Goal: Information Seeking & Learning: Learn about a topic

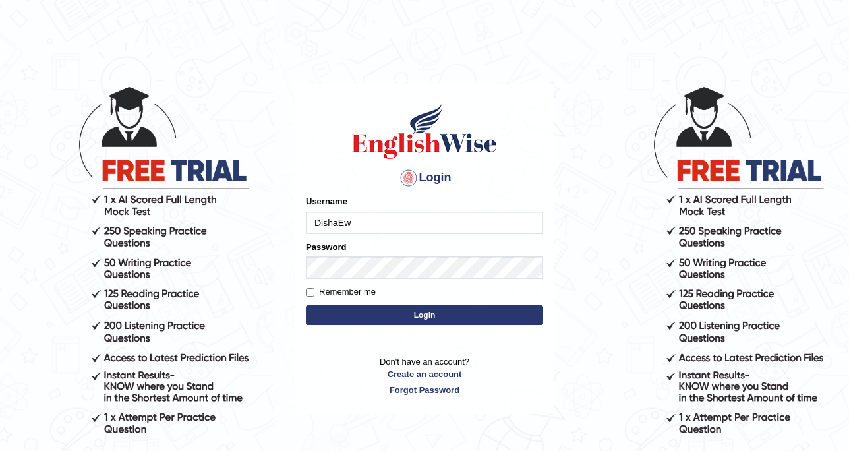
click at [408, 222] on input "DishaEw" at bounding box center [424, 222] width 237 height 22
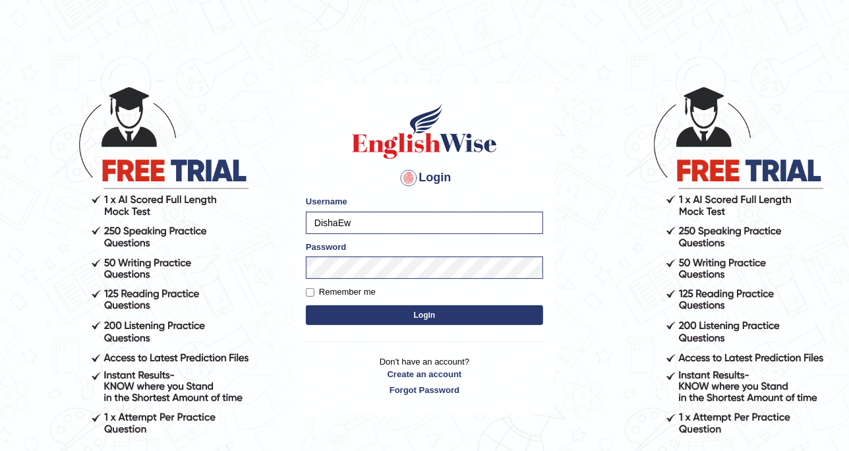
click at [318, 325] on form "Please fix the following errors: Username DishaEw Password Remember me Login" at bounding box center [424, 261] width 237 height 132
click at [320, 320] on button "Login" at bounding box center [424, 315] width 237 height 20
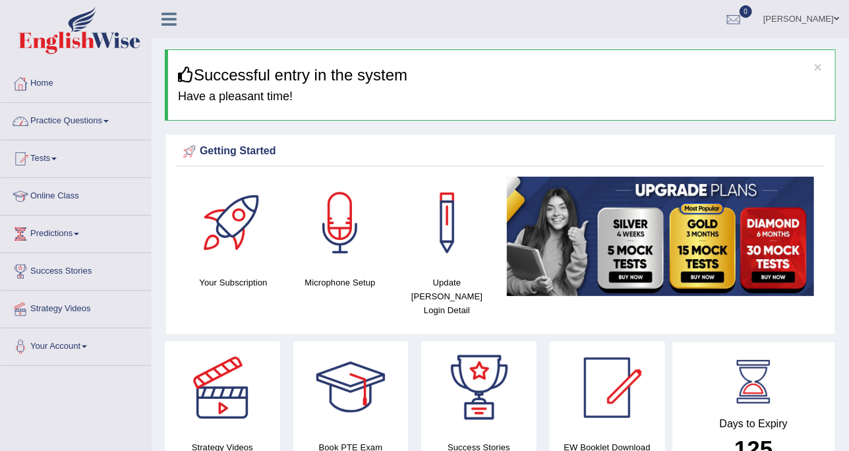
click at [71, 127] on link "Practice Questions" at bounding box center [76, 119] width 150 height 33
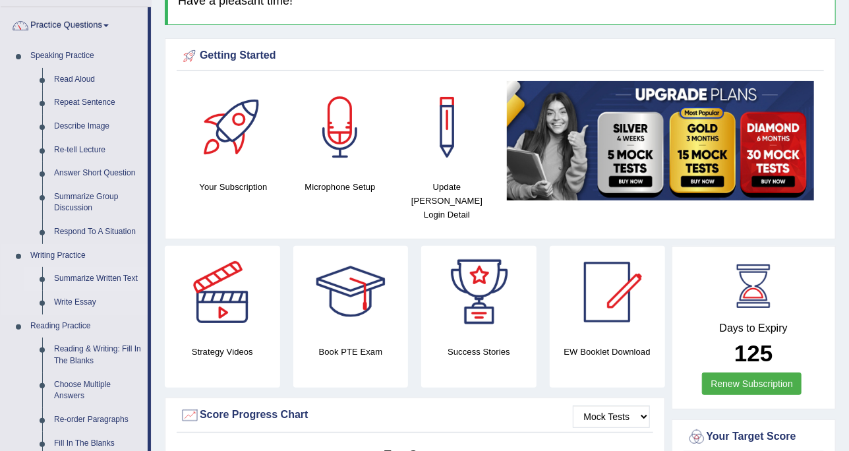
scroll to position [165, 0]
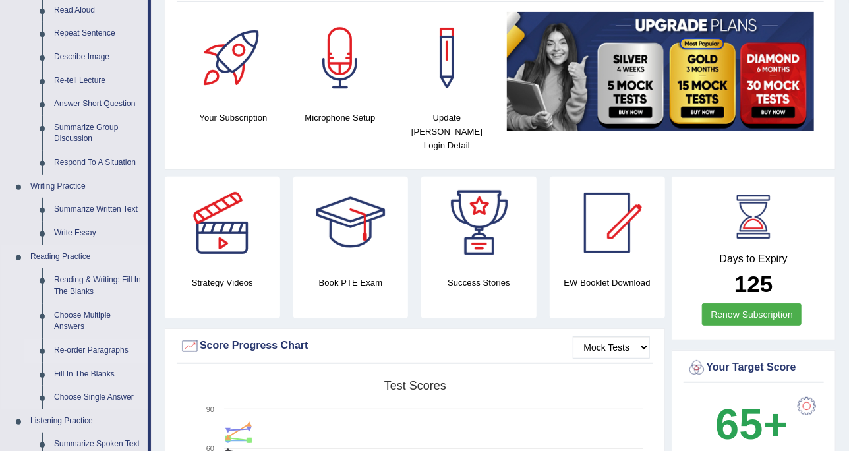
click at [96, 351] on link "Re-order Paragraphs" at bounding box center [97, 351] width 99 height 24
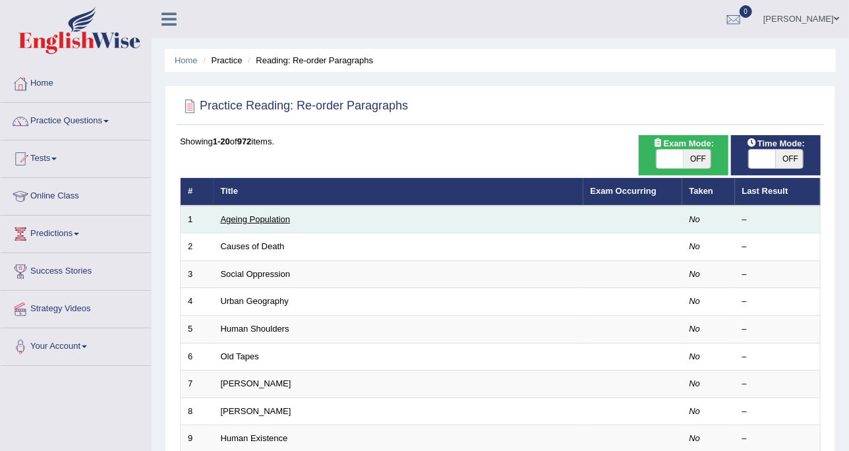
click at [256, 215] on link "Ageing Population" at bounding box center [256, 219] width 70 height 10
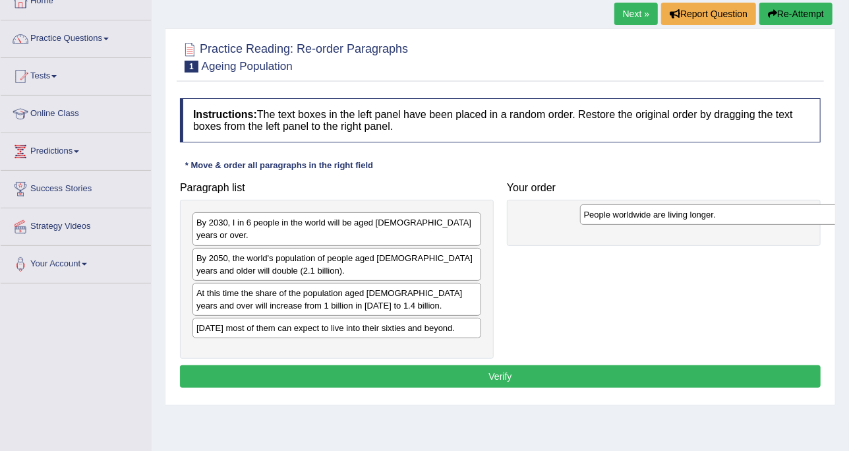
drag, startPoint x: 300, startPoint y: 230, endPoint x: 687, endPoint y: 221, distance: 387.5
click at [687, 221] on div "People worldwide are living longer." at bounding box center [724, 214] width 289 height 20
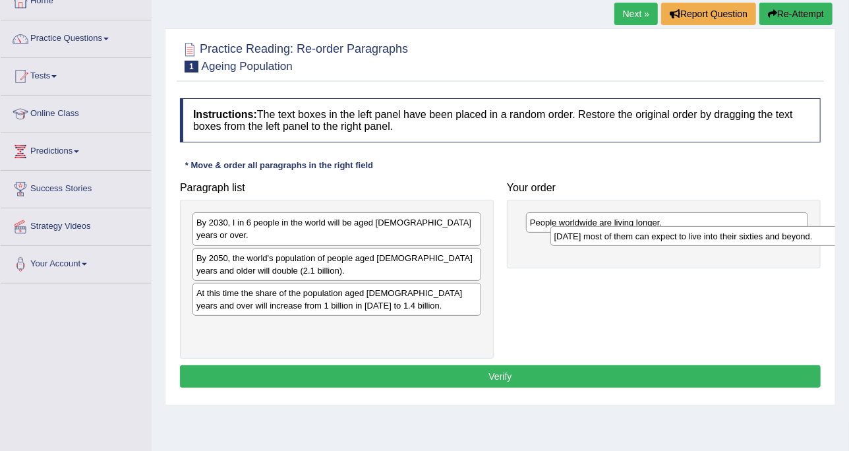
drag, startPoint x: 518, startPoint y: 319, endPoint x: 729, endPoint y: 237, distance: 226.7
click at [730, 237] on div "Today most of them can expect to live into their sixties and beyond." at bounding box center [694, 236] width 289 height 20
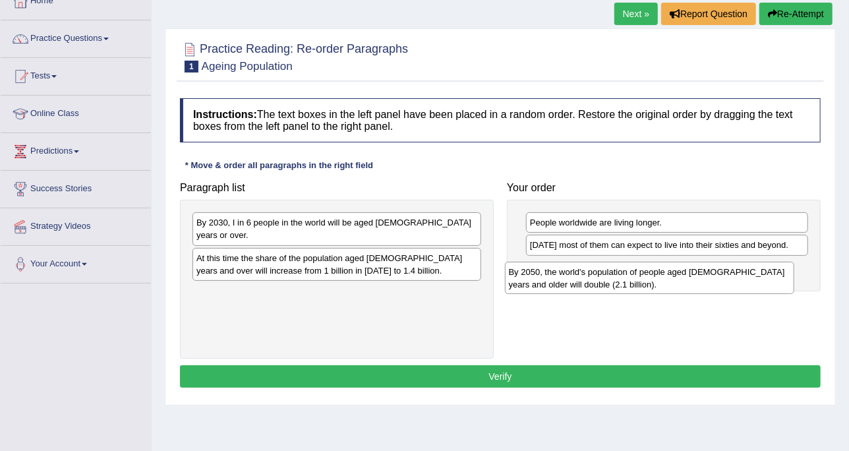
drag, startPoint x: 297, startPoint y: 243, endPoint x: 715, endPoint y: 268, distance: 418.5
click at [715, 268] on div "By 2050, the world's population of people aged 60 years and older will double (…" at bounding box center [649, 278] width 289 height 33
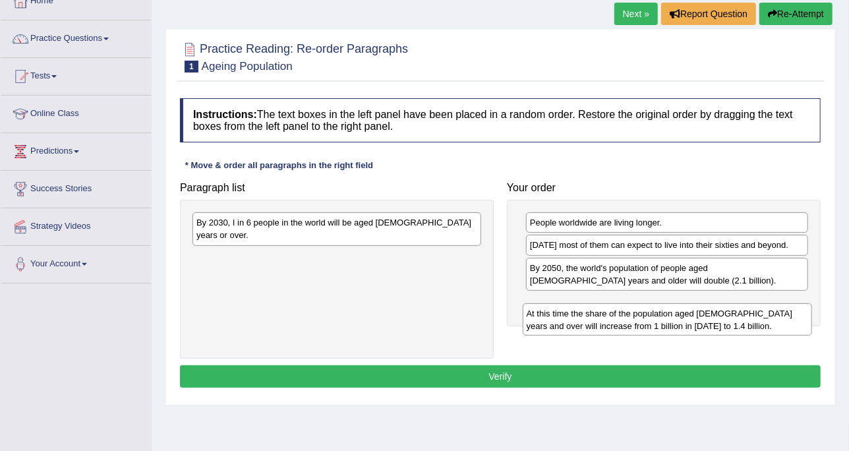
drag, startPoint x: 313, startPoint y: 257, endPoint x: 774, endPoint y: 343, distance: 469.2
click at [774, 336] on div "At this time the share of the population aged 60 years and over will increase f…" at bounding box center [666, 319] width 289 height 33
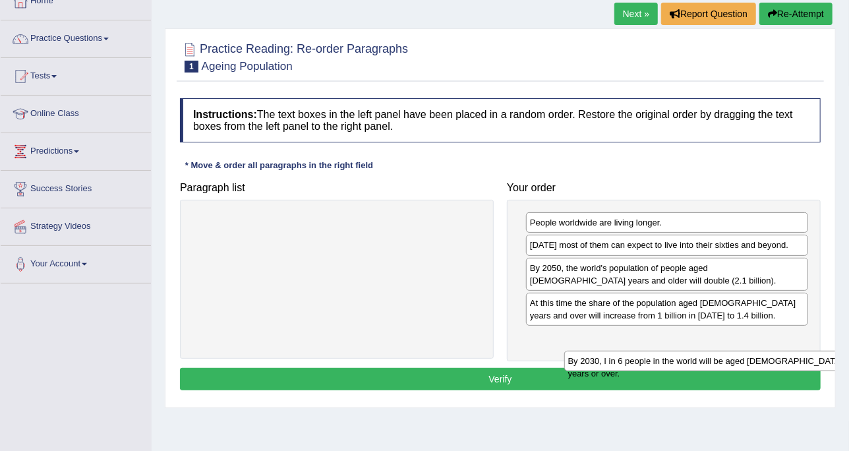
drag, startPoint x: 426, startPoint y: 223, endPoint x: 799, endPoint y: 360, distance: 397.5
click at [797, 360] on div "By 2030, I in 6 people in the world will be aged 60 years or over." at bounding box center [708, 361] width 289 height 20
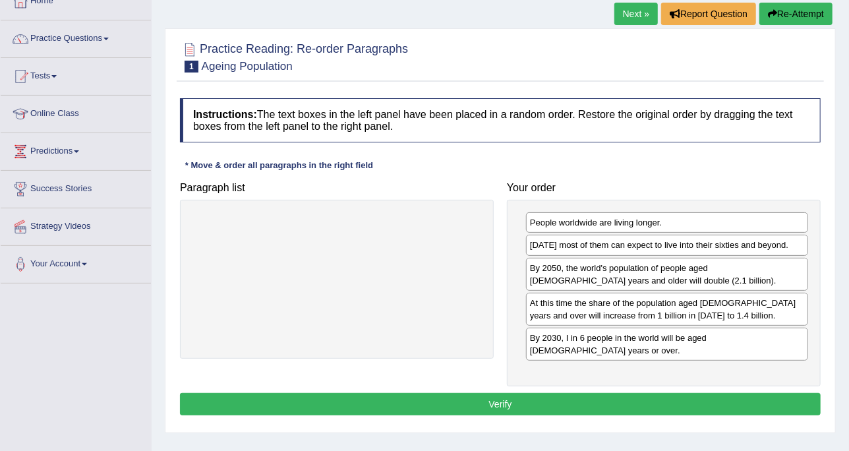
click at [735, 393] on button "Verify" at bounding box center [500, 404] width 640 height 22
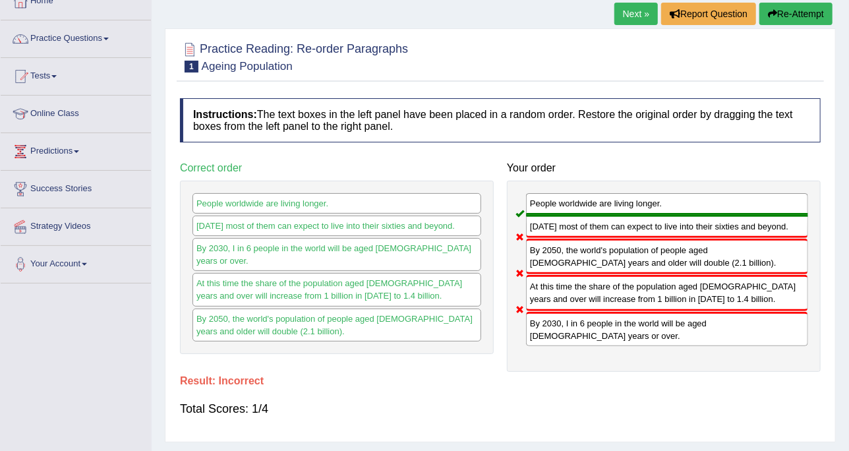
click at [291, 16] on div "Home Practice Reading: Re-order Paragraphs Ageing Population Next » Report Ques…" at bounding box center [500, 247] width 697 height 659
click at [629, 4] on link "Next »" at bounding box center [635, 14] width 43 height 22
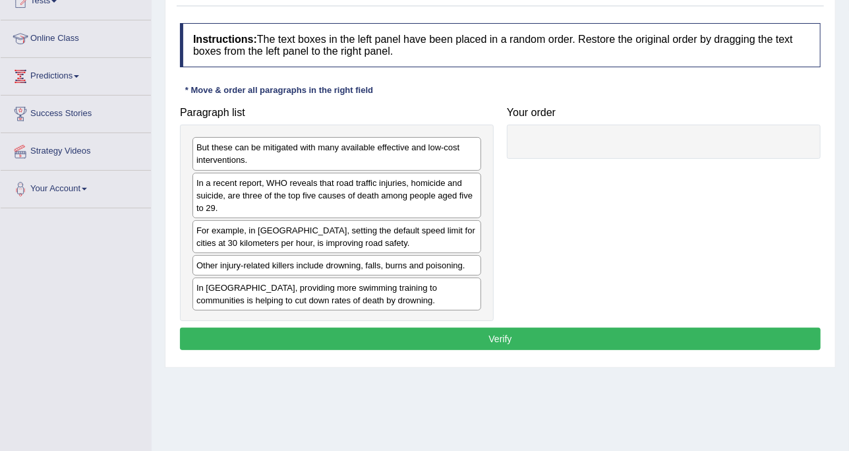
scroll to position [165, 0]
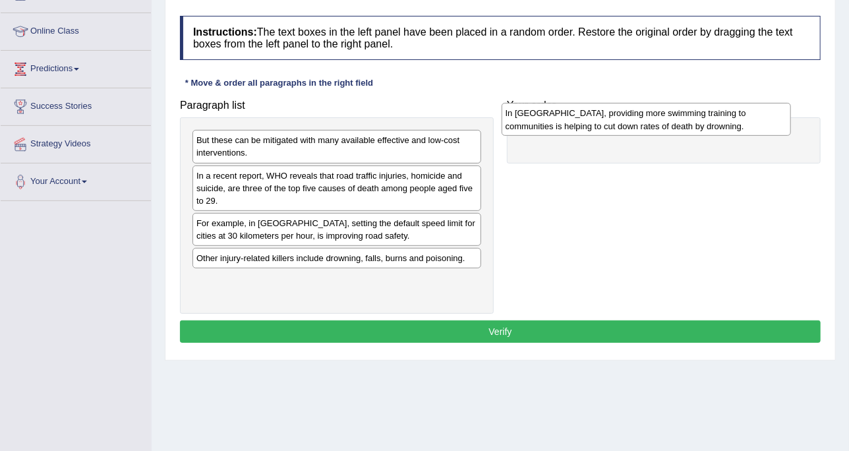
drag, startPoint x: 323, startPoint y: 287, endPoint x: 632, endPoint y: 121, distance: 350.5
click at [632, 121] on div "In [GEOGRAPHIC_DATA], providing more swimming training to communities is helpin…" at bounding box center [645, 119] width 289 height 33
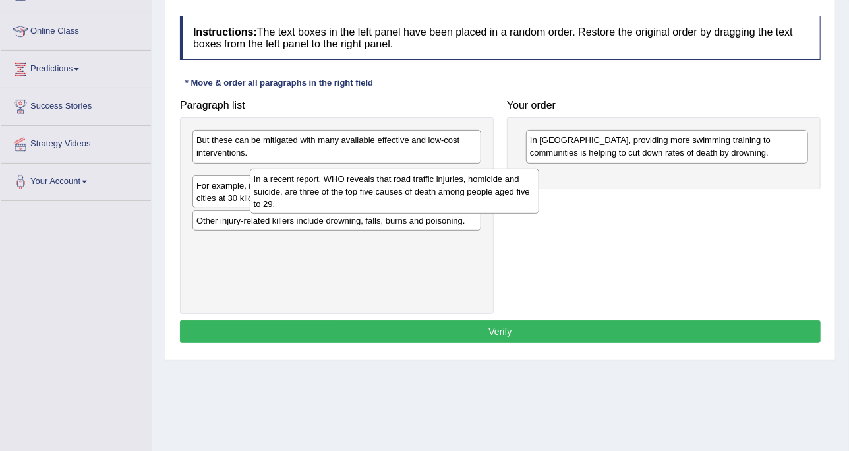
drag, startPoint x: 349, startPoint y: 183, endPoint x: 750, endPoint y: 176, distance: 401.3
click at [539, 176] on div "In a recent report, WHO reveals that road traffic injuries, homicide and suicid…" at bounding box center [394, 191] width 289 height 45
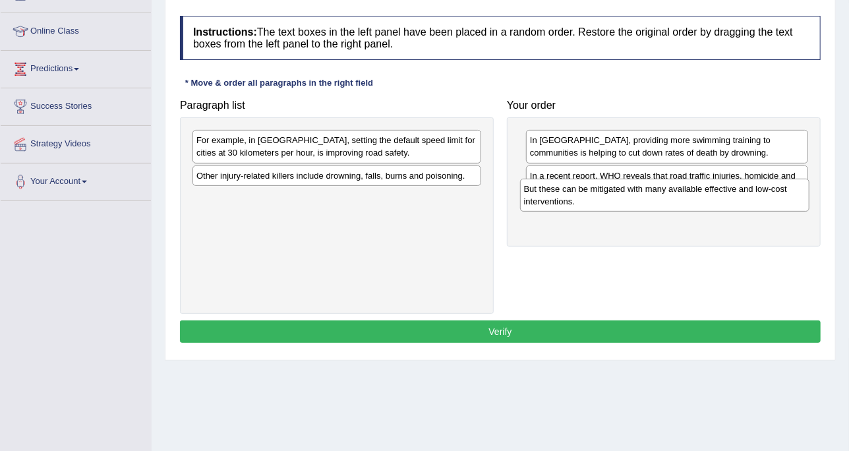
drag, startPoint x: 455, startPoint y: 181, endPoint x: 704, endPoint y: 202, distance: 249.9
click at [704, 202] on div "But these can be mitigated with many available effective and low-cost intervent…" at bounding box center [664, 195] width 289 height 33
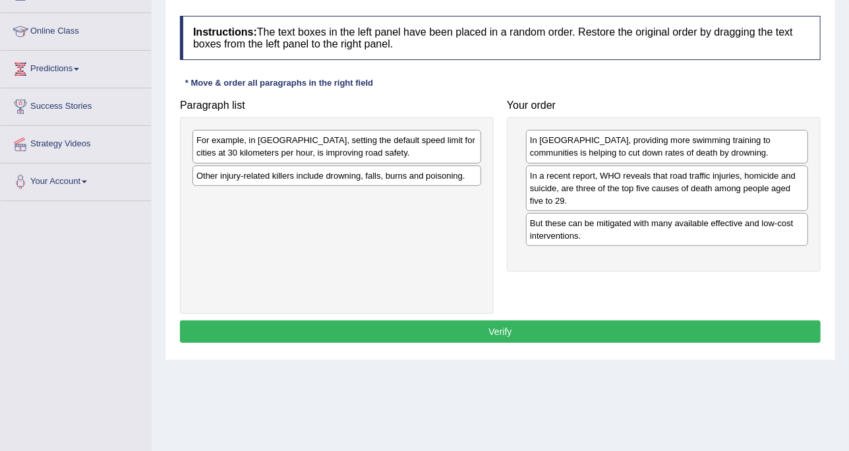
drag, startPoint x: 399, startPoint y: 154, endPoint x: 681, endPoint y: 204, distance: 287.0
click at [481, 163] on div "For example, in [GEOGRAPHIC_DATA], setting the default speed limit for cities a…" at bounding box center [336, 146] width 289 height 33
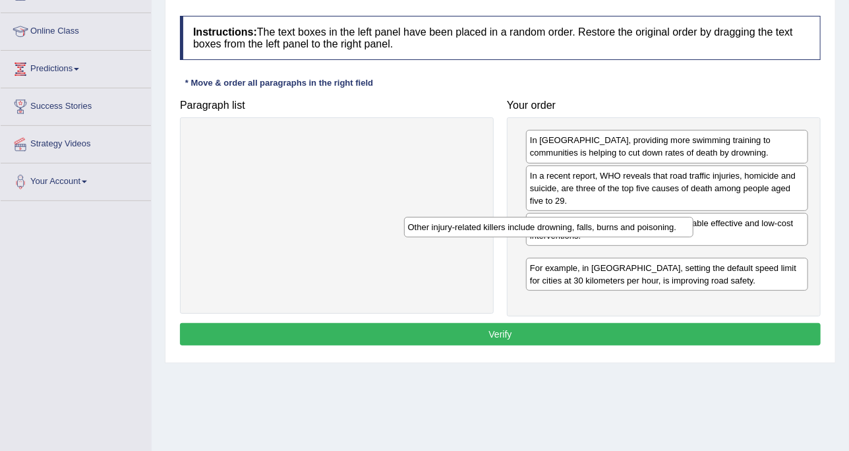
drag, startPoint x: 444, startPoint y: 142, endPoint x: 819, endPoint y: 295, distance: 405.1
click at [693, 237] on div "Other injury-related killers include drowning, falls, burns and poisoning." at bounding box center [548, 227] width 289 height 20
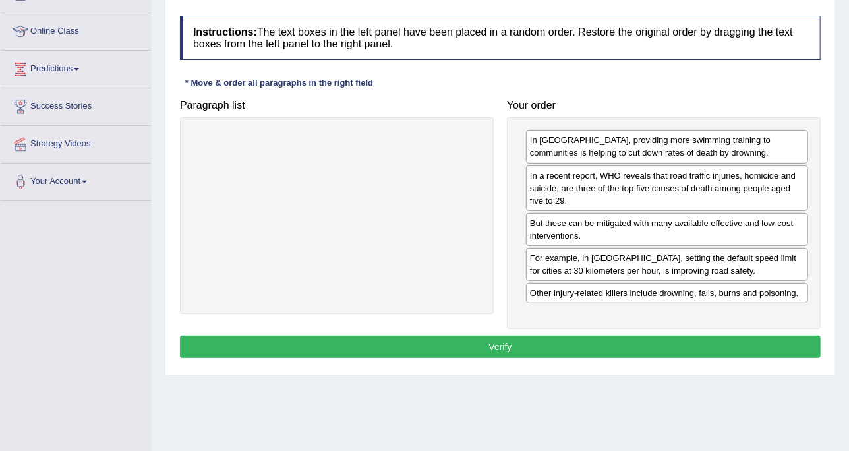
click at [721, 329] on div "Instructions: The text boxes in the left panel have been placed in a random ord…" at bounding box center [500, 188] width 647 height 359
click at [687, 329] on div "Instructions: The text boxes in the left panel have been placed in a random ord…" at bounding box center [500, 188] width 647 height 359
drag, startPoint x: 692, startPoint y: 345, endPoint x: 712, endPoint y: 278, distance: 69.4
click at [692, 345] on button "Verify" at bounding box center [500, 346] width 640 height 22
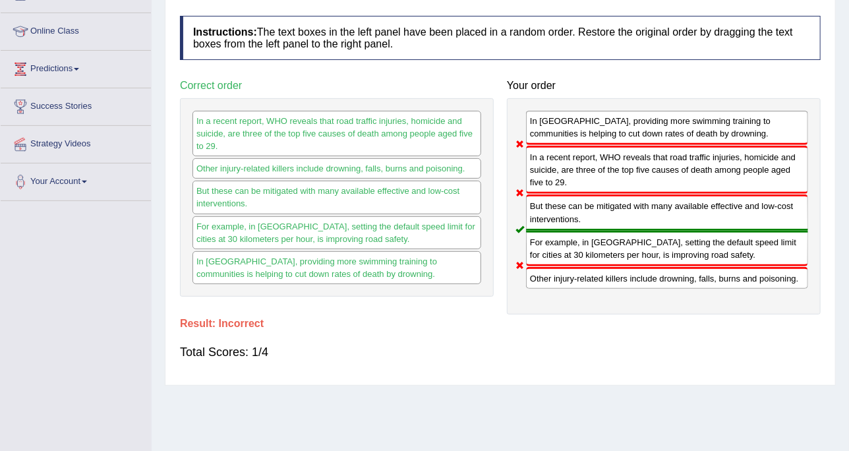
click at [728, 250] on div "For example, in Spain, setting the default speed limit for cities at 30 kilomet…" at bounding box center [667, 249] width 282 height 36
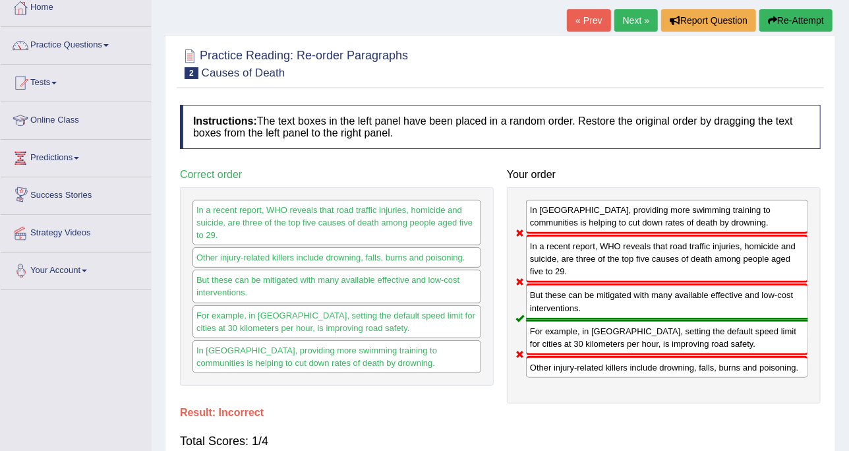
scroll to position [0, 0]
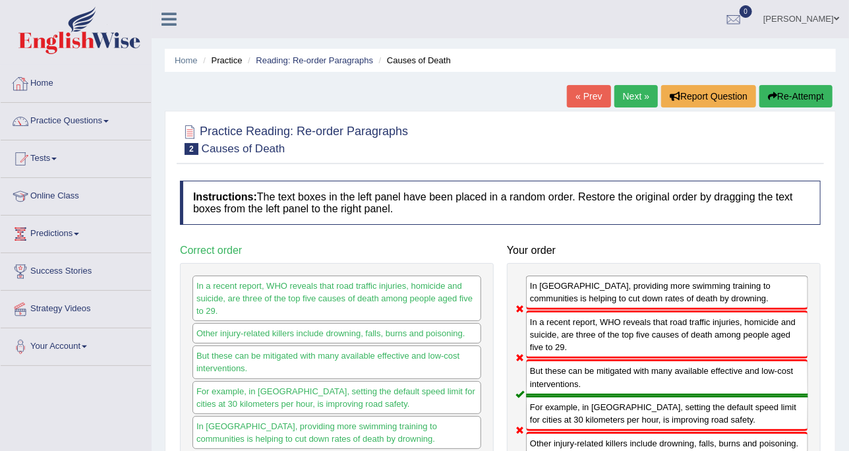
drag, startPoint x: 262, startPoint y: 128, endPoint x: 287, endPoint y: 130, distance: 24.4
click at [262, 128] on h2 "Practice Reading: Re-order Paragraphs 2 Causes of Death" at bounding box center [294, 138] width 228 height 33
click at [623, 98] on link "Next »" at bounding box center [635, 96] width 43 height 22
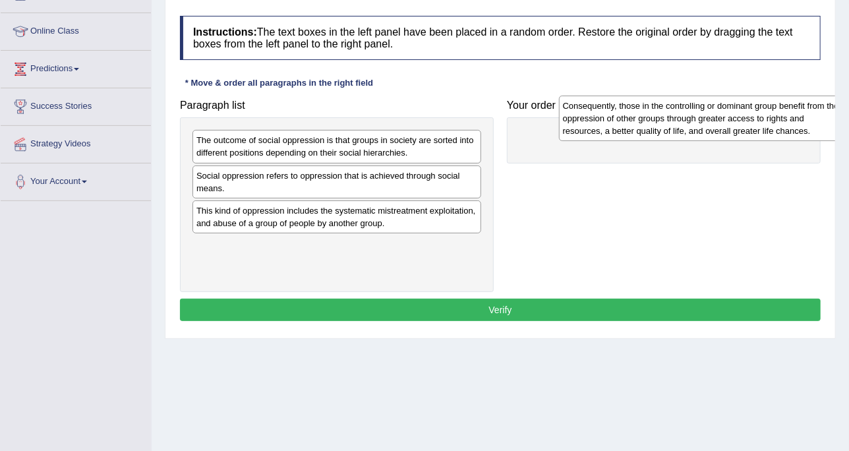
drag, startPoint x: 339, startPoint y: 250, endPoint x: 611, endPoint y: 144, distance: 292.1
click at [611, 141] on div "Consequently, those in the controlling or dominant group benefit from the oppre…" at bounding box center [703, 118] width 289 height 45
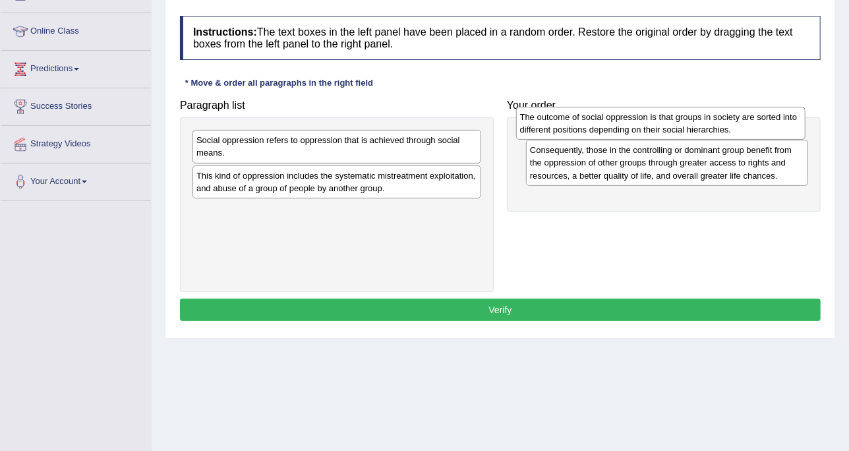
drag, startPoint x: 534, startPoint y: 153, endPoint x: 604, endPoint y: 133, distance: 72.6
click at [651, 130] on div "The outcome of social oppression is that groups in society are sorted into diff…" at bounding box center [660, 123] width 289 height 33
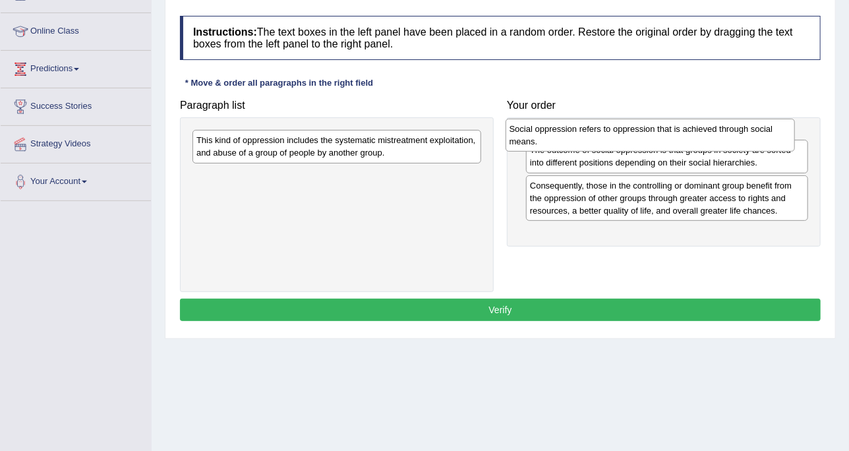
drag, startPoint x: 310, startPoint y: 154, endPoint x: 600, endPoint y: 146, distance: 290.7
click at [600, 146] on div "Social oppression refers to oppression that is achieved through social means." at bounding box center [649, 135] width 289 height 33
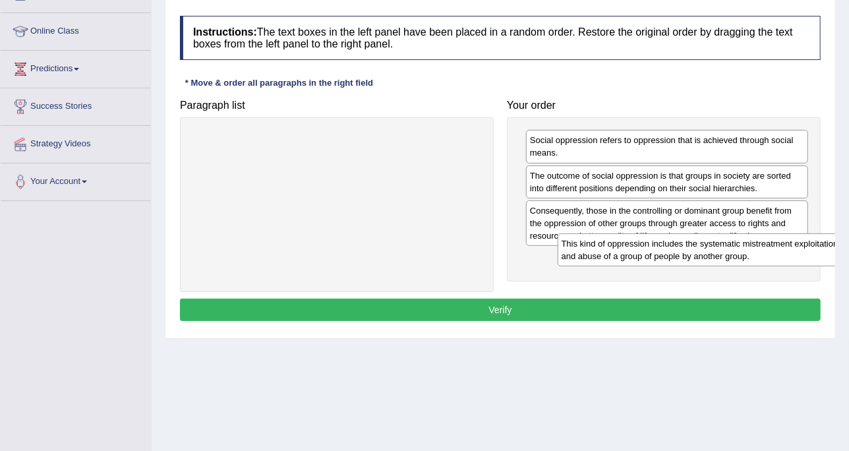
drag, startPoint x: 372, startPoint y: 141, endPoint x: 725, endPoint y: 244, distance: 368.6
click at [728, 244] on div "This kind of oppression includes the systematic mistreatment exploitation, and …" at bounding box center [701, 249] width 289 height 33
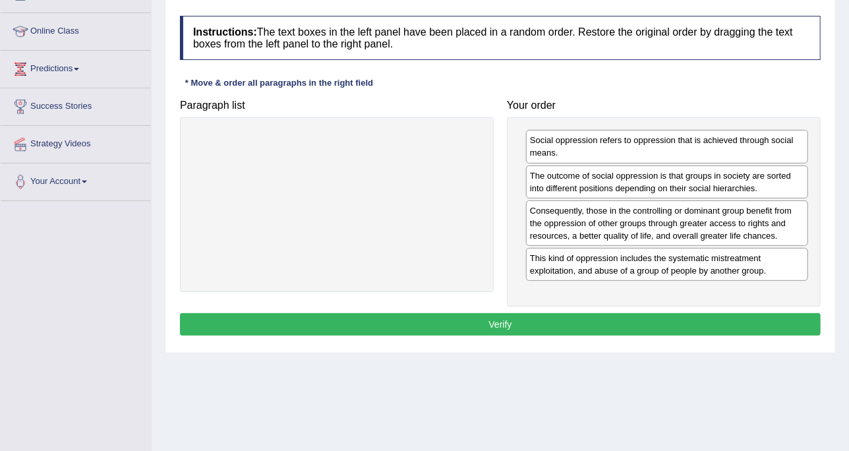
drag, startPoint x: 711, startPoint y: 197, endPoint x: 721, endPoint y: 304, distance: 107.9
click at [721, 304] on div "Instructions: The text boxes in the left panel have been placed in a random ord…" at bounding box center [500, 177] width 647 height 337
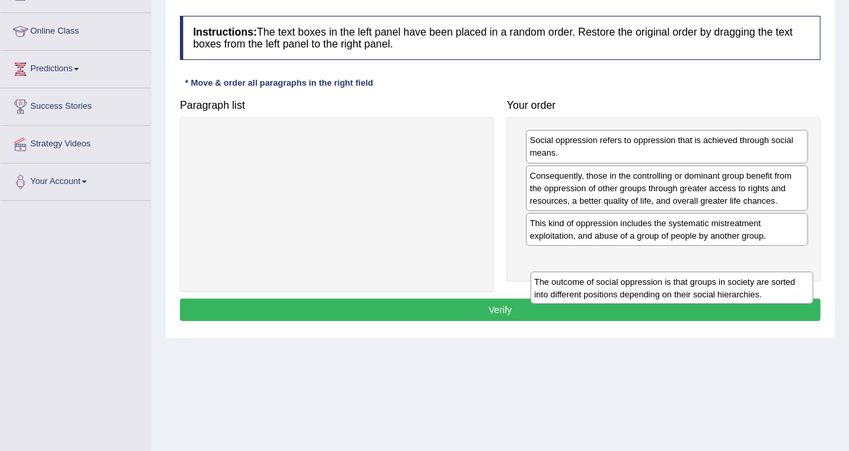
drag, startPoint x: 681, startPoint y: 186, endPoint x: 685, endPoint y: 293, distance: 106.8
click at [685, 293] on div "The outcome of social oppression is that groups in society are sorted into diff…" at bounding box center [671, 287] width 283 height 33
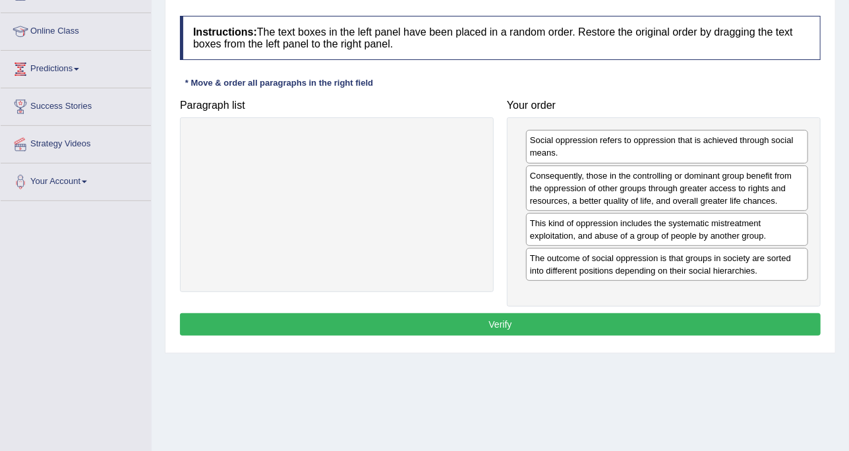
click at [674, 322] on button "Verify" at bounding box center [500, 324] width 640 height 22
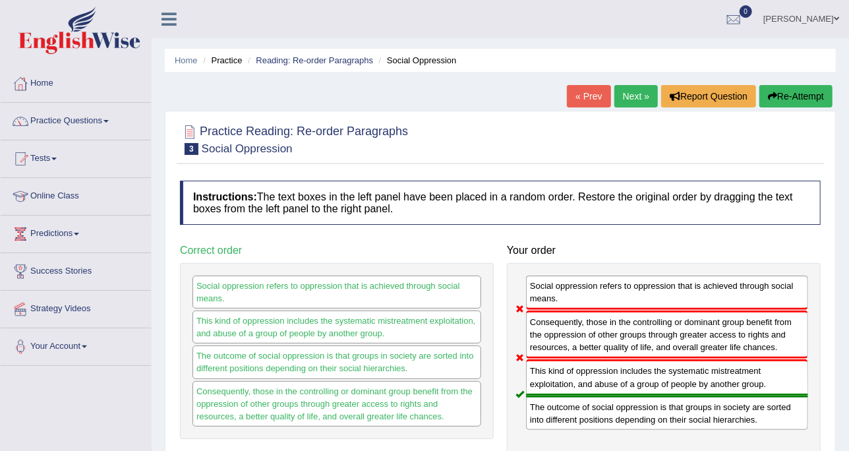
click at [370, 157] on div at bounding box center [500, 139] width 640 height 40
click at [628, 98] on link "Next »" at bounding box center [635, 96] width 43 height 22
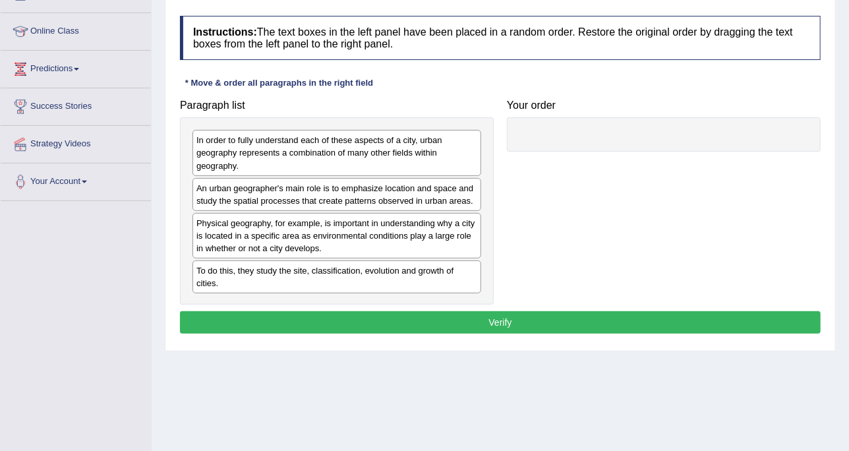
scroll to position [165, 0]
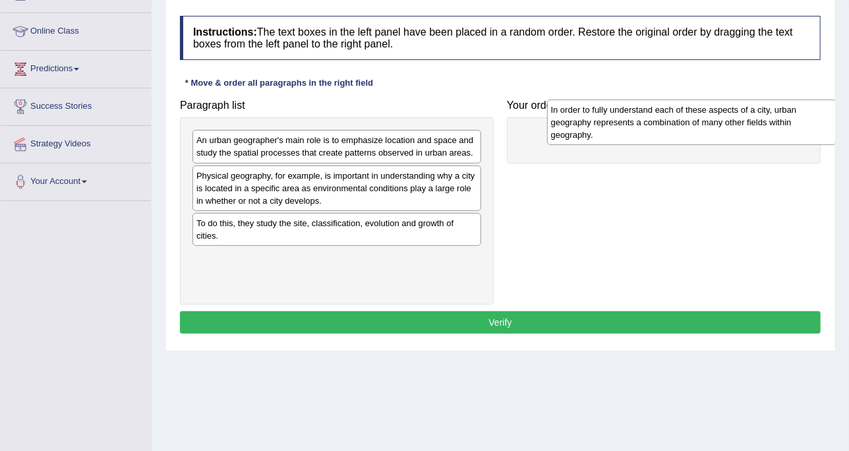
drag, startPoint x: 304, startPoint y: 163, endPoint x: 480, endPoint y: 159, distance: 176.0
click at [641, 136] on div "In order to fully understand each of these aspects of a city, urban geography r…" at bounding box center [691, 121] width 289 height 45
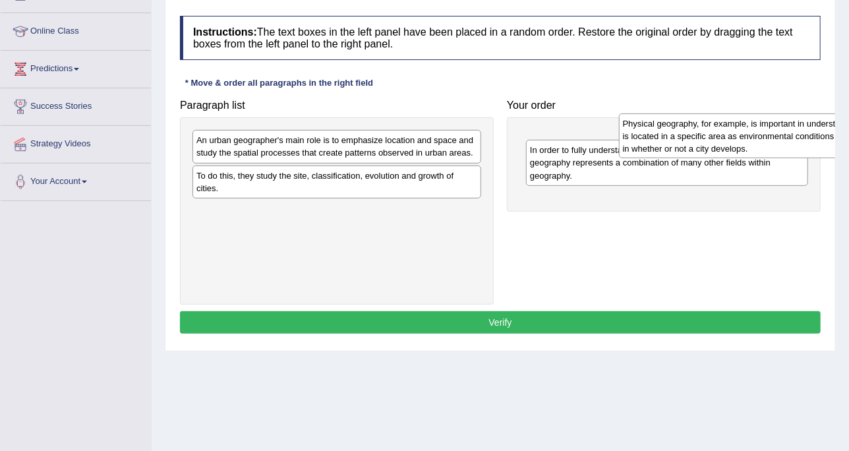
drag, startPoint x: 334, startPoint y: 193, endPoint x: 760, endPoint y: 142, distance: 429.4
click at [760, 142] on div "Physical geography, for example, is important in understanding why a city is lo…" at bounding box center [763, 135] width 289 height 45
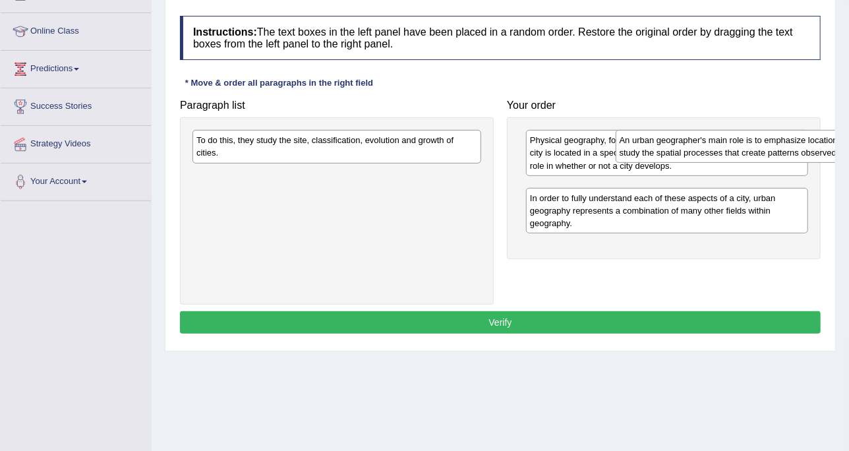
drag, startPoint x: 381, startPoint y: 159, endPoint x: 804, endPoint y: 159, distance: 423.0
click at [804, 159] on div "An urban geographer's main role is to emphasize location and space and study th…" at bounding box center [759, 146] width 289 height 33
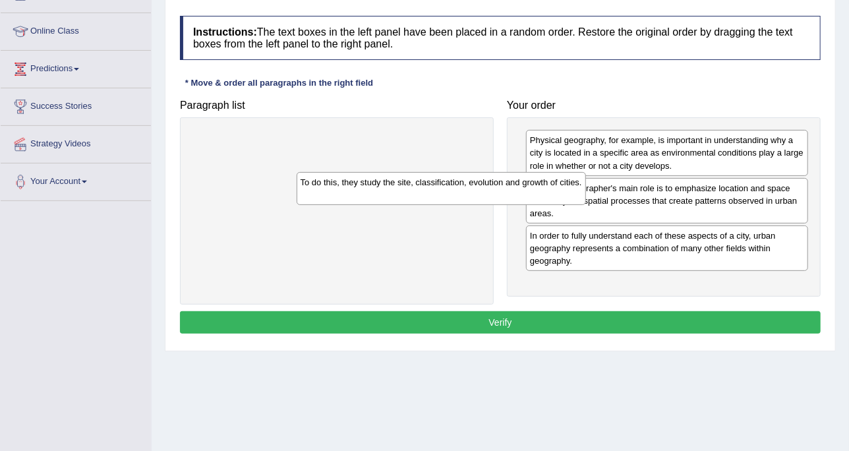
drag, startPoint x: 451, startPoint y: 148, endPoint x: 821, endPoint y: 267, distance: 388.8
click at [586, 205] on div "To do this, they study the site, classification, evolution and growth of cities." at bounding box center [440, 188] width 289 height 33
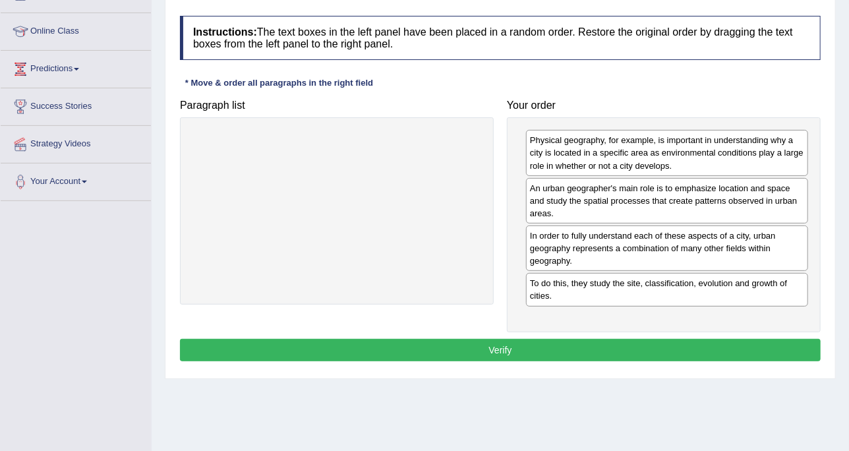
click at [649, 341] on button "Verify" at bounding box center [500, 350] width 640 height 22
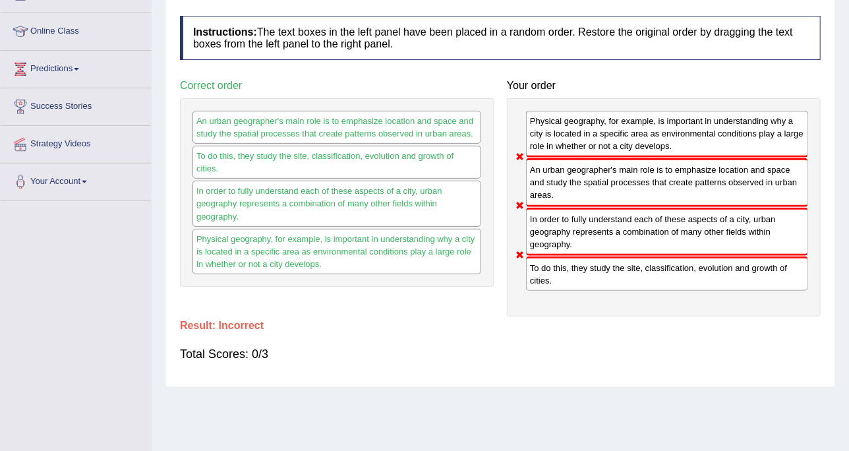
click at [363, 193] on div "In order to fully understand each of these aspects of a city, urban geography r…" at bounding box center [336, 203] width 289 height 45
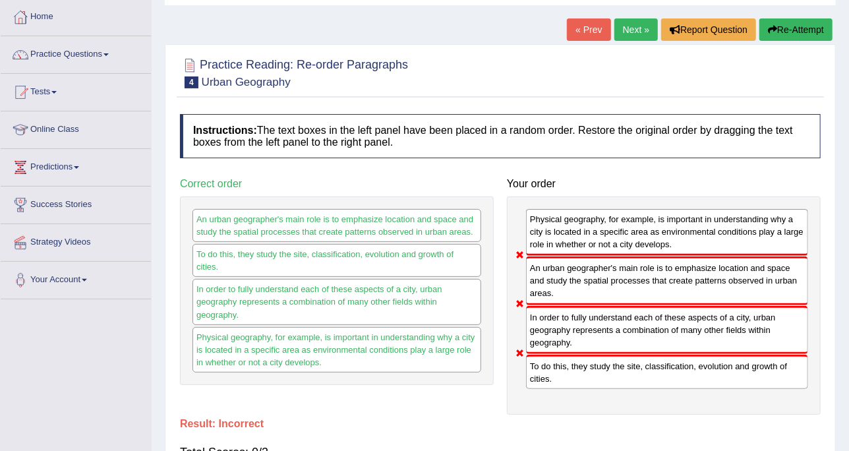
scroll to position [0, 0]
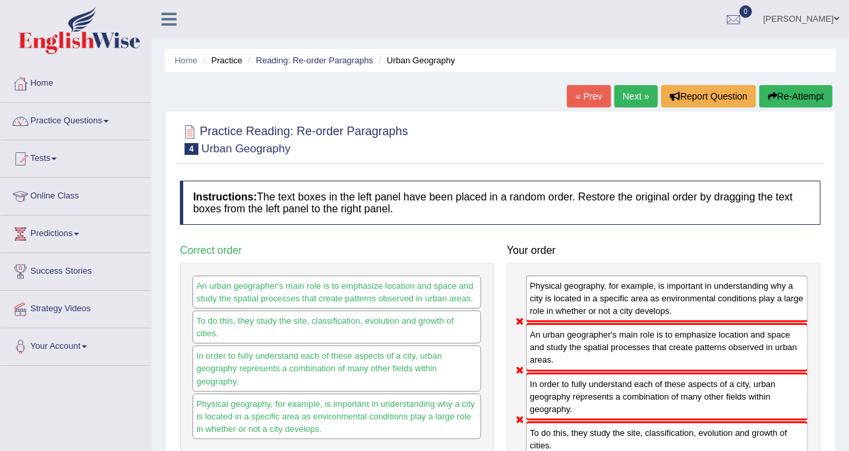
click at [631, 103] on link "Next »" at bounding box center [635, 96] width 43 height 22
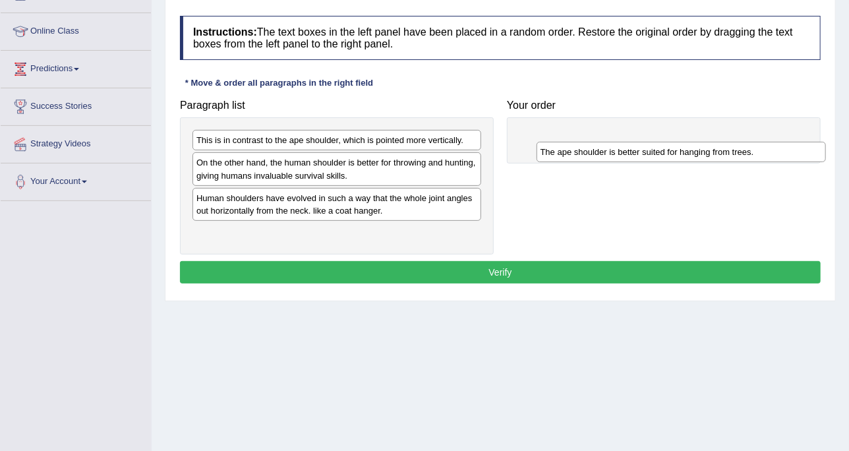
drag, startPoint x: 350, startPoint y: 144, endPoint x: 646, endPoint y: 154, distance: 296.0
click at [666, 159] on div "The ape shoulder is better suited for hanging from trees." at bounding box center [680, 152] width 289 height 20
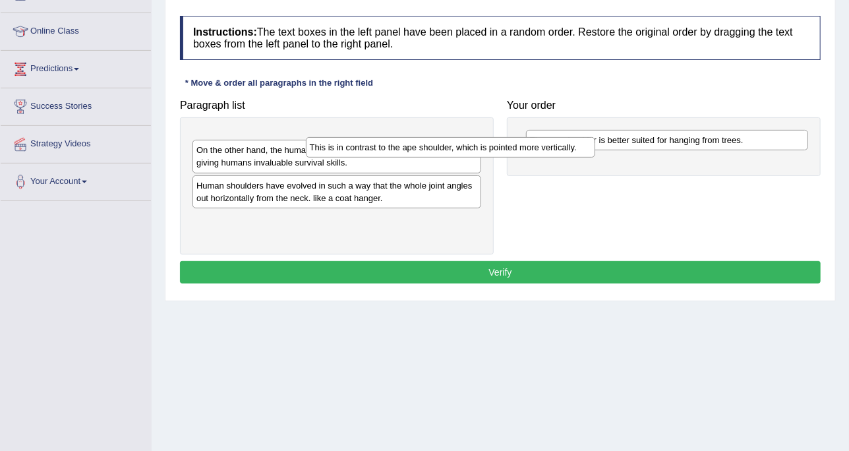
drag, startPoint x: 408, startPoint y: 147, endPoint x: 688, endPoint y: 148, distance: 279.4
click at [595, 148] on div "This is in contrast to the ape shoulder, which is pointed more vertically." at bounding box center [450, 147] width 289 height 20
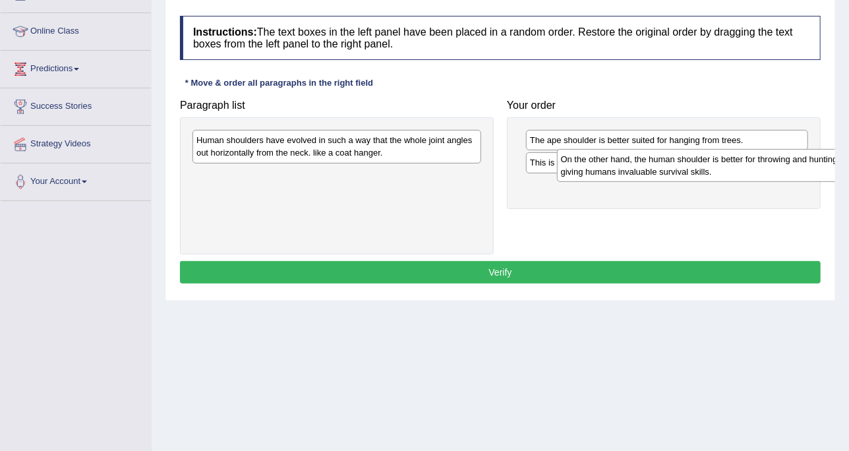
drag, startPoint x: 374, startPoint y: 138, endPoint x: 739, endPoint y: 157, distance: 364.8
click at [739, 157] on div "On the other hand, the human shoulder is better for throwing and hunting, givin…" at bounding box center [701, 165] width 289 height 33
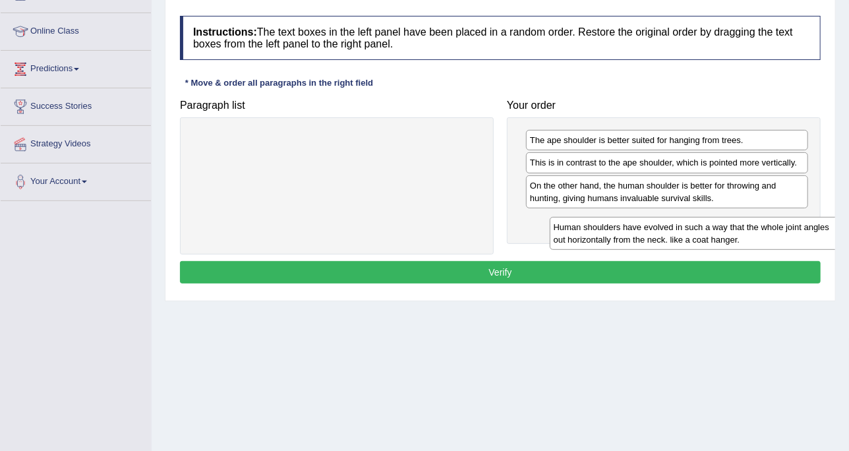
drag, startPoint x: 375, startPoint y: 132, endPoint x: 733, endPoint y: 219, distance: 368.0
click at [733, 219] on div "Human shoulders have evolved in such a way that the whole joint angles out hori…" at bounding box center [693, 233] width 289 height 33
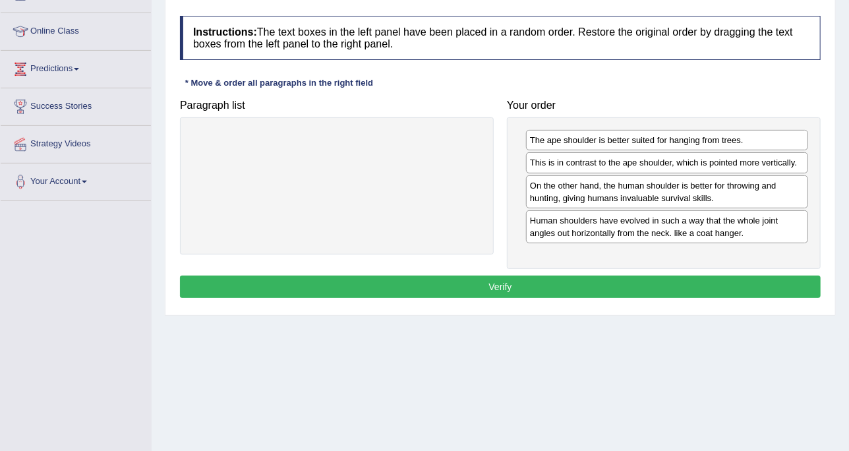
click at [661, 270] on div "Instructions: The text boxes in the left panel have been placed in a random ord…" at bounding box center [500, 158] width 647 height 299
click at [664, 291] on button "Verify" at bounding box center [500, 286] width 640 height 22
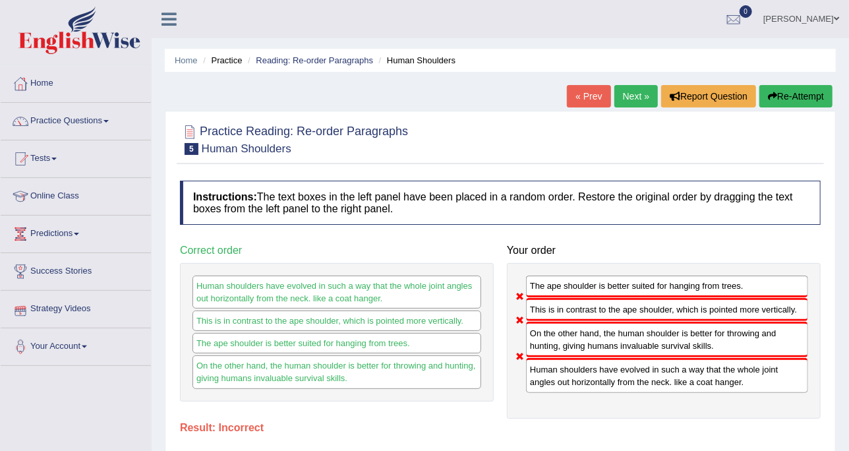
drag, startPoint x: 387, startPoint y: 146, endPoint x: 444, endPoint y: 140, distance: 57.6
click at [387, 146] on h2 "Practice Reading: Re-order Paragraphs 5 Human Shoulders" at bounding box center [294, 138] width 228 height 33
click at [632, 103] on link "Next »" at bounding box center [635, 96] width 43 height 22
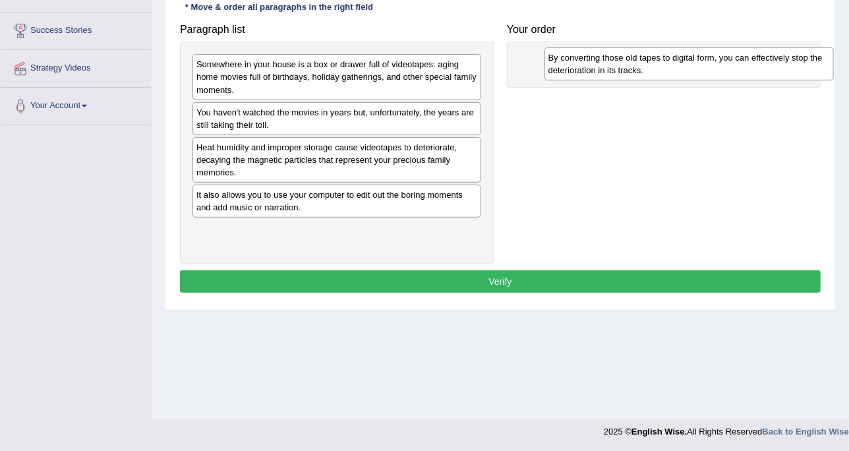
drag, startPoint x: 318, startPoint y: 202, endPoint x: 495, endPoint y: 77, distance: 216.4
click at [665, 67] on div "By converting those old tapes to digital form, you can effectively stop the det…" at bounding box center [688, 63] width 289 height 33
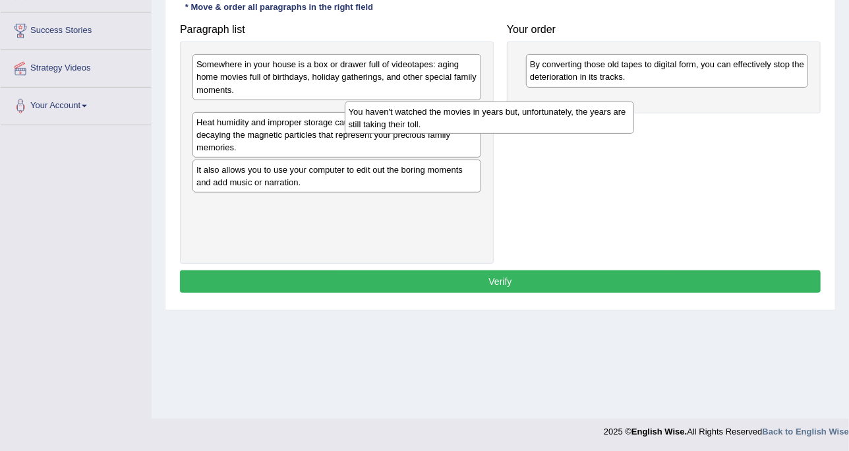
drag, startPoint x: 238, startPoint y: 101, endPoint x: 808, endPoint y: 94, distance: 570.0
click at [634, 101] on div "You haven't watched the movies in years but, unfortunately, the years are still…" at bounding box center [489, 117] width 289 height 33
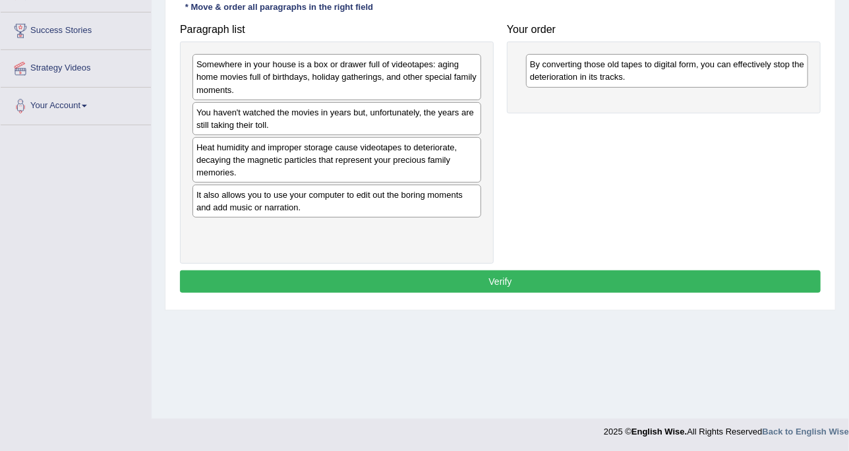
drag, startPoint x: 397, startPoint y: 48, endPoint x: 799, endPoint y: 64, distance: 402.2
click at [799, 64] on div "Paragraph list Somewhere in your house is a box or drawer full of videotapes: a…" at bounding box center [500, 140] width 654 height 246
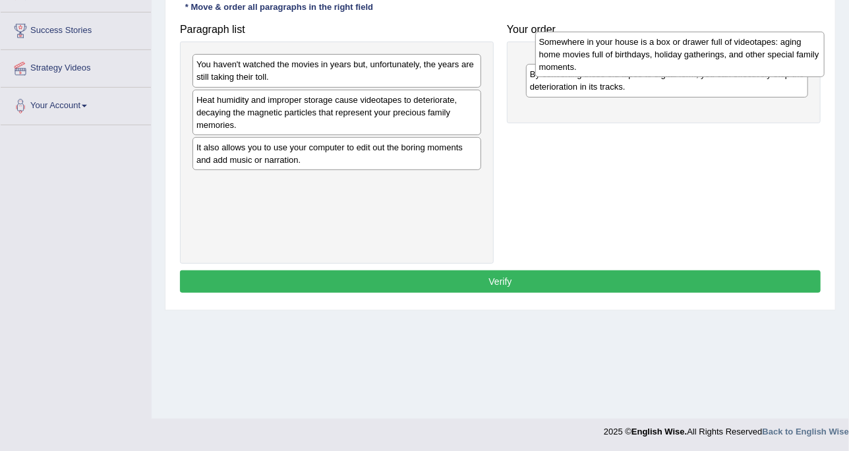
drag, startPoint x: 393, startPoint y: 57, endPoint x: 735, endPoint y: 34, distance: 342.7
click at [735, 34] on div "Somewhere in your house is a box or drawer full of videotapes: aging home movie…" at bounding box center [679, 54] width 289 height 45
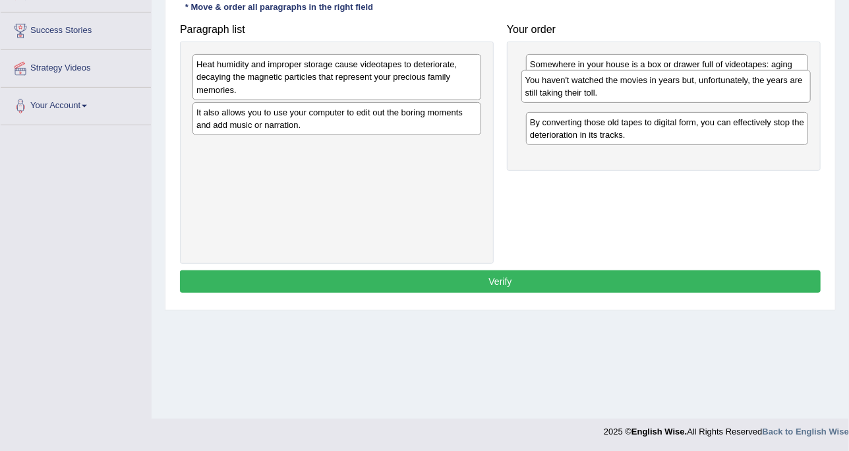
drag, startPoint x: 355, startPoint y: 70, endPoint x: 681, endPoint y: 76, distance: 326.2
click at [681, 76] on div "You haven't watched the movies in years but, unfortunately, the years are still…" at bounding box center [665, 86] width 289 height 33
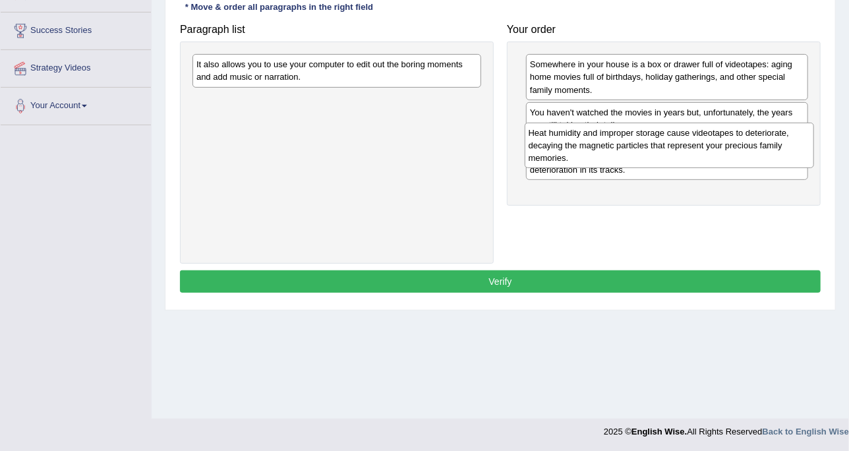
drag, startPoint x: 313, startPoint y: 78, endPoint x: 766, endPoint y: 165, distance: 460.8
click at [766, 165] on div "Heat humidity and improper storage cause videotapes to deteriorate, decaying th…" at bounding box center [668, 145] width 289 height 45
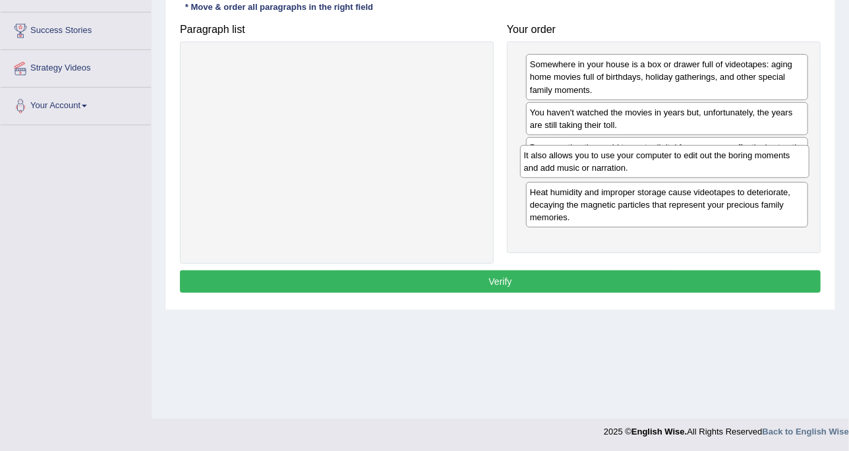
drag, startPoint x: 304, startPoint y: 70, endPoint x: 634, endPoint y: 149, distance: 338.8
click at [634, 149] on div "It also allows you to use your computer to edit out the boring moments and add …" at bounding box center [664, 161] width 289 height 33
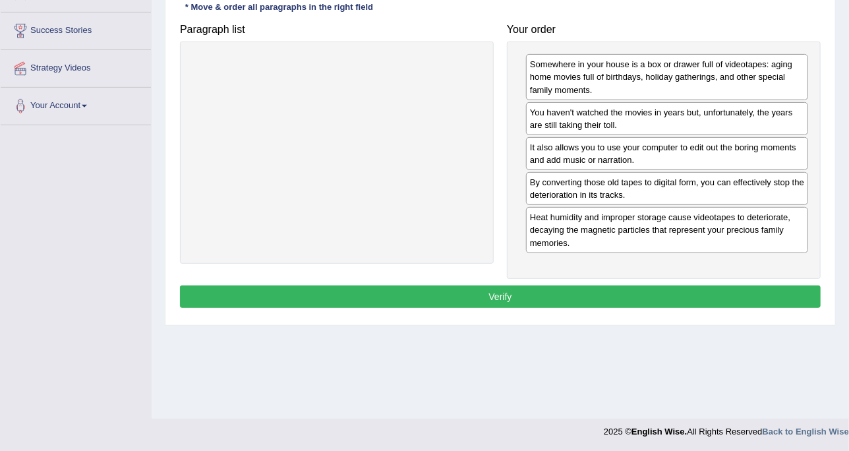
click at [625, 291] on button "Verify" at bounding box center [500, 296] width 640 height 22
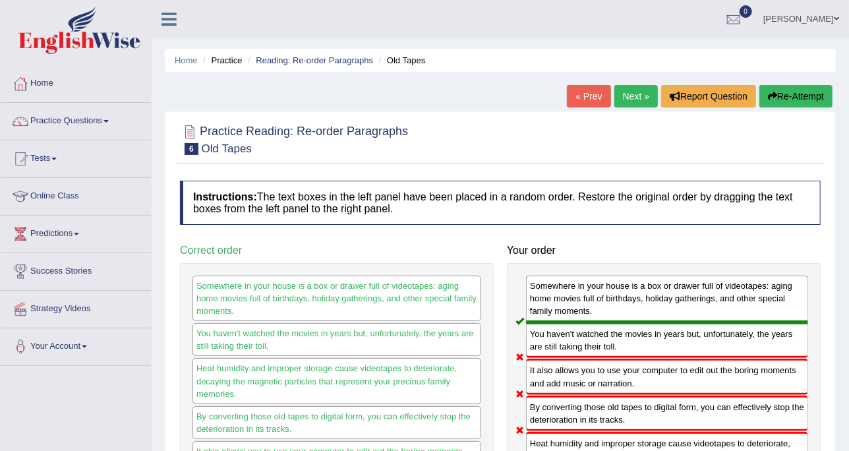
drag, startPoint x: 267, startPoint y: 202, endPoint x: 282, endPoint y: 184, distance: 22.4
click at [267, 202] on h4 "Instructions: The text boxes in the left panel have been placed in a random ord…" at bounding box center [500, 203] width 640 height 44
click at [638, 101] on link "Next »" at bounding box center [635, 96] width 43 height 22
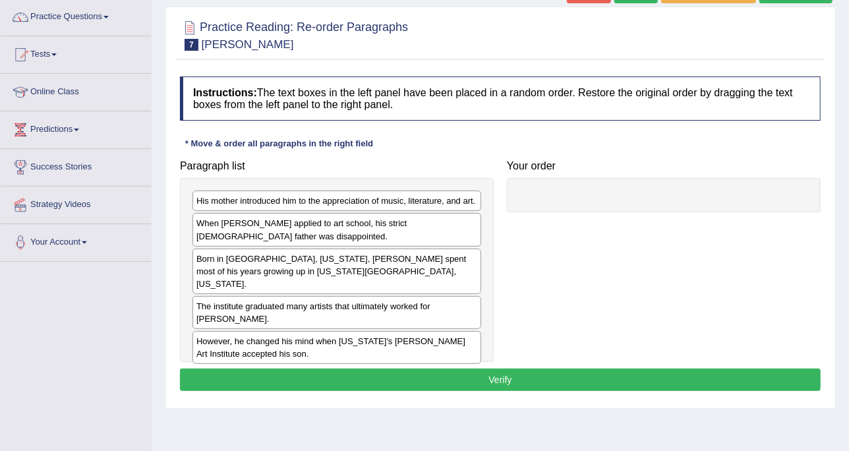
scroll to position [82, 0]
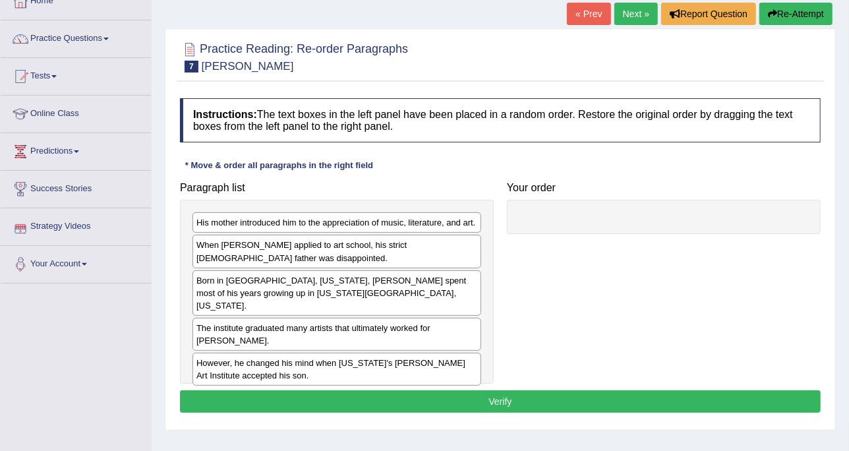
click at [294, 192] on div "Paragraph list His mother introduced him to the appreciation of music, literatu…" at bounding box center [336, 279] width 327 height 209
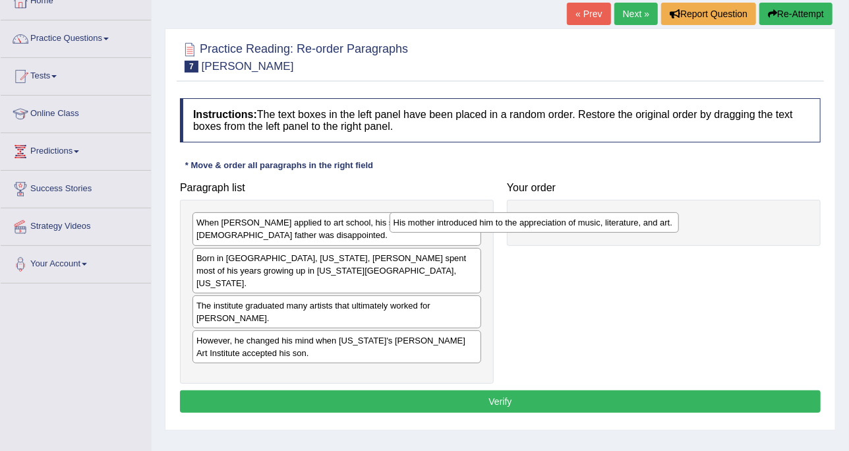
drag, startPoint x: 580, startPoint y: 230, endPoint x: 684, endPoint y: 231, distance: 104.1
click at [679, 231] on div "His mother introduced him to the appreciation of music, literature, and art." at bounding box center [533, 222] width 289 height 20
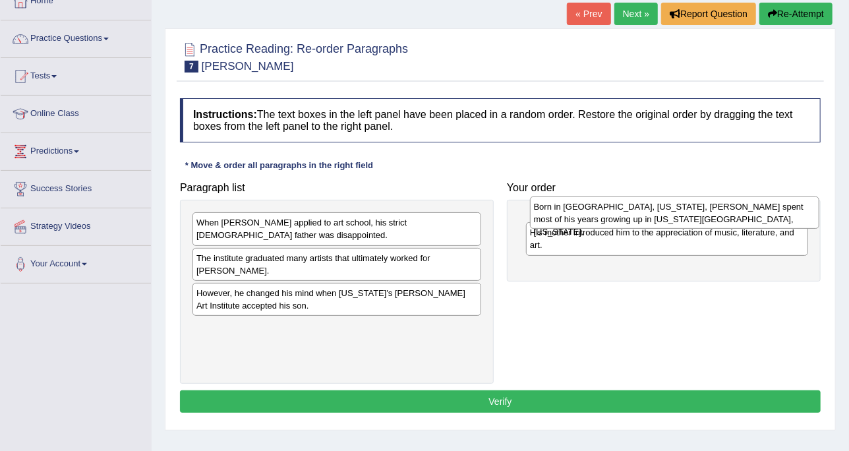
drag, startPoint x: 398, startPoint y: 258, endPoint x: 741, endPoint y: 206, distance: 347.2
click at [741, 206] on div "Born in [GEOGRAPHIC_DATA], [US_STATE], [PERSON_NAME] spent most of his years gr…" at bounding box center [674, 212] width 289 height 33
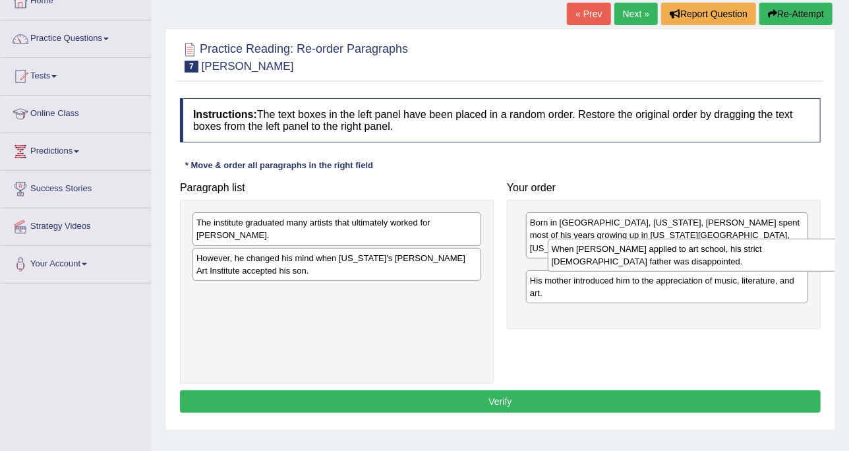
drag, startPoint x: 385, startPoint y: 221, endPoint x: 741, endPoint y: 247, distance: 356.1
click at [741, 247] on div "When [PERSON_NAME] applied to art school, his strict [DEMOGRAPHIC_DATA] father …" at bounding box center [692, 255] width 289 height 33
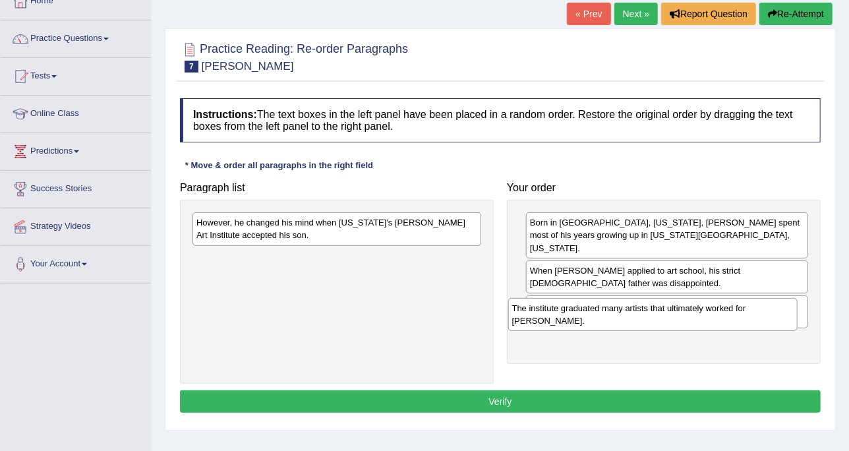
drag, startPoint x: 421, startPoint y: 241, endPoint x: 795, endPoint y: 331, distance: 384.8
click at [795, 331] on div "The institute graduated many artists that ultimately worked for [PERSON_NAME]." at bounding box center [652, 314] width 289 height 33
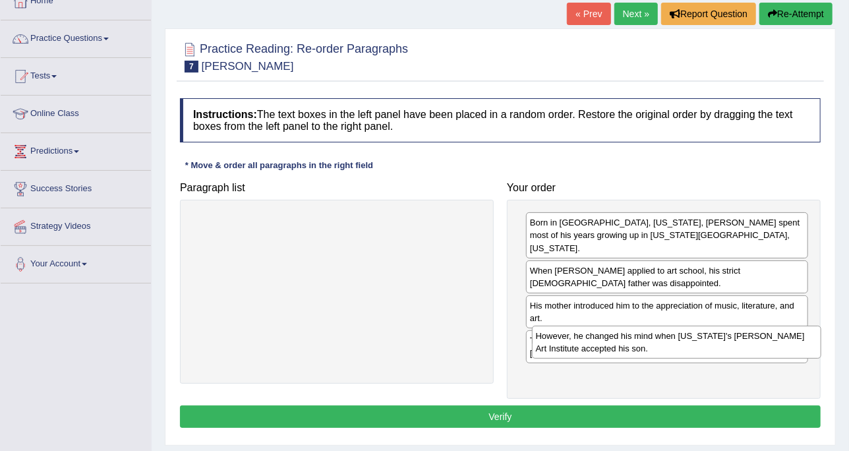
drag, startPoint x: 397, startPoint y: 223, endPoint x: 740, endPoint y: 320, distance: 356.2
click at [740, 325] on div "However, he changed his mind when [US_STATE]'s [PERSON_NAME] Art Institute acce…" at bounding box center [676, 341] width 289 height 33
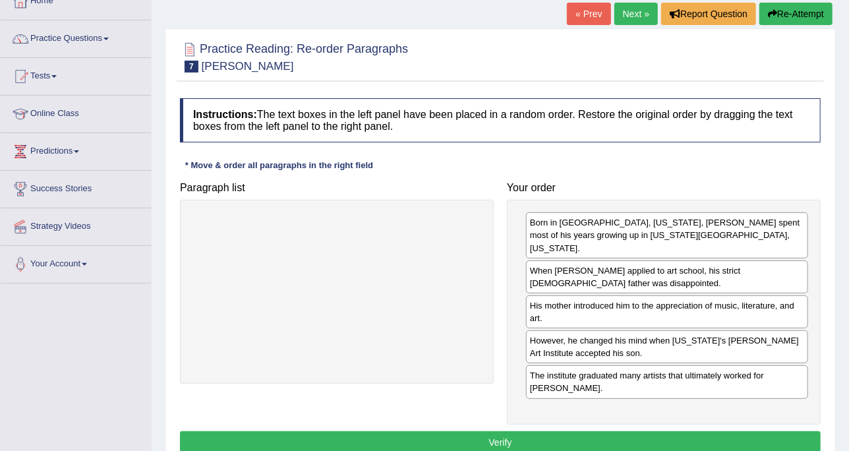
click at [708, 398] on div "Born in [GEOGRAPHIC_DATA], [US_STATE], [PERSON_NAME] spent most of his years gr…" at bounding box center [664, 312] width 314 height 224
click at [701, 431] on button "Verify" at bounding box center [500, 442] width 640 height 22
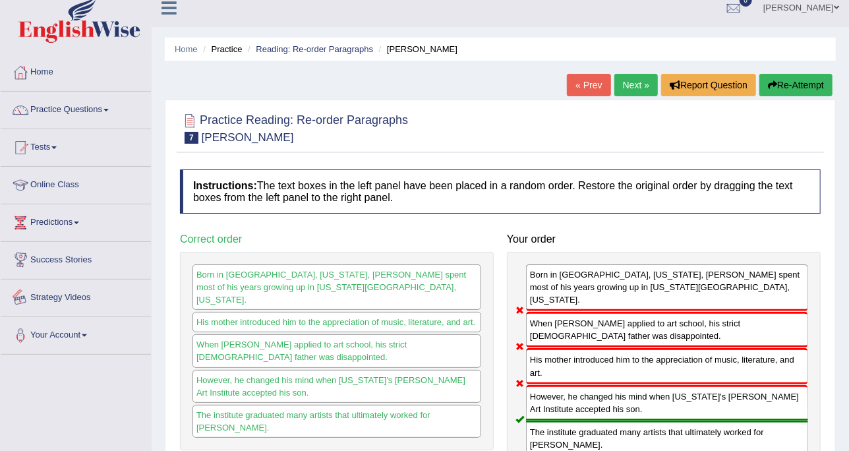
scroll to position [0, 0]
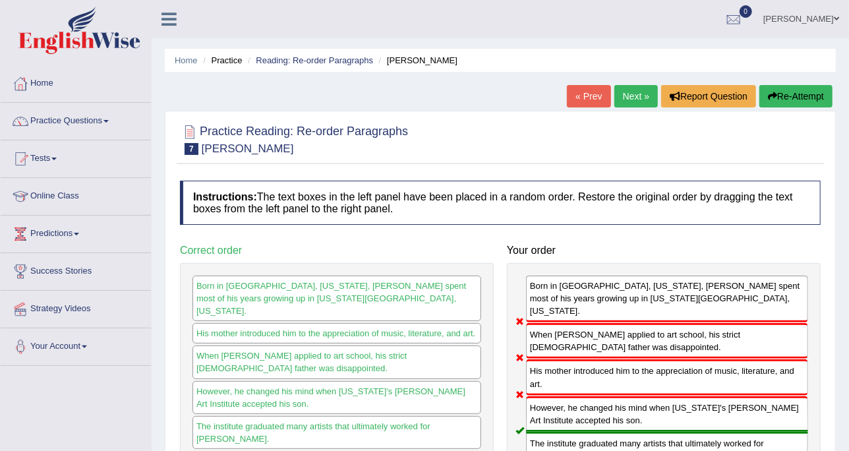
drag, startPoint x: 314, startPoint y: 213, endPoint x: 327, endPoint y: 208, distance: 14.2
click at [314, 213] on h4 "Instructions: The text boxes in the left panel have been placed in a random ord…" at bounding box center [500, 203] width 640 height 44
click at [621, 86] on link "Next »" at bounding box center [635, 96] width 43 height 22
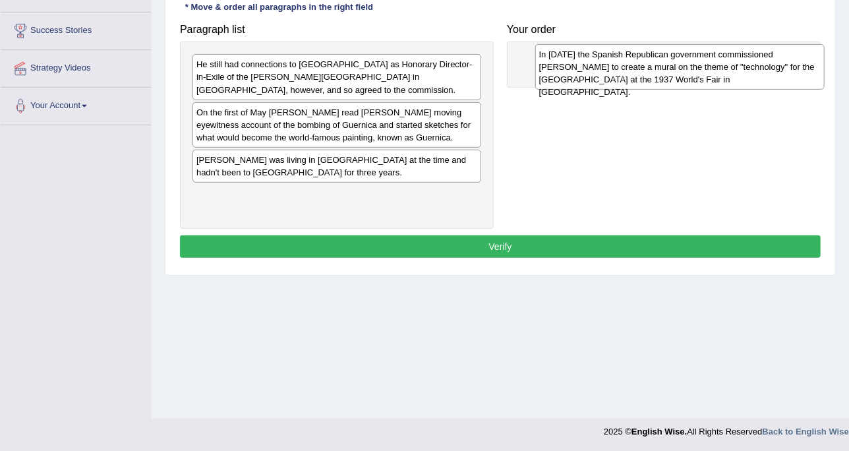
drag, startPoint x: 387, startPoint y: 69, endPoint x: 704, endPoint y: 49, distance: 317.5
click at [705, 49] on div "In [DATE] the Spanish Republican government commissioned [PERSON_NAME] to creat…" at bounding box center [679, 66] width 289 height 45
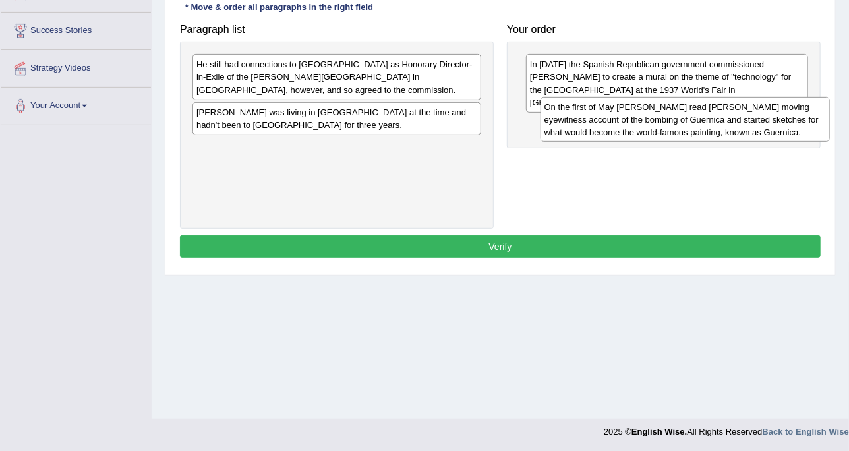
drag, startPoint x: 436, startPoint y: 117, endPoint x: 784, endPoint y: 125, distance: 348.0
click at [784, 125] on div "On the first of May [PERSON_NAME] read [PERSON_NAME] moving eyewitness account …" at bounding box center [684, 119] width 289 height 45
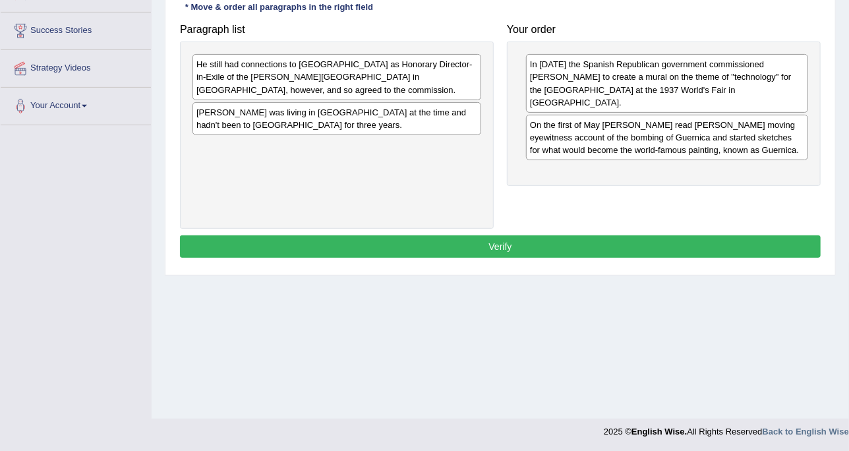
drag, startPoint x: 422, startPoint y: 62, endPoint x: 850, endPoint y: 147, distance: 436.6
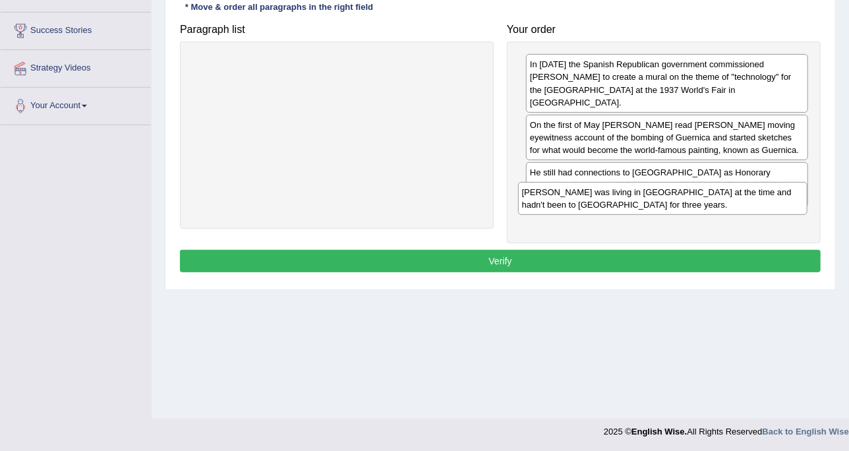
drag, startPoint x: 434, startPoint y: 59, endPoint x: 739, endPoint y: 184, distance: 330.0
click at [739, 184] on div "[PERSON_NAME] was living in [GEOGRAPHIC_DATA] at the time and hadn't been to [G…" at bounding box center [662, 198] width 289 height 33
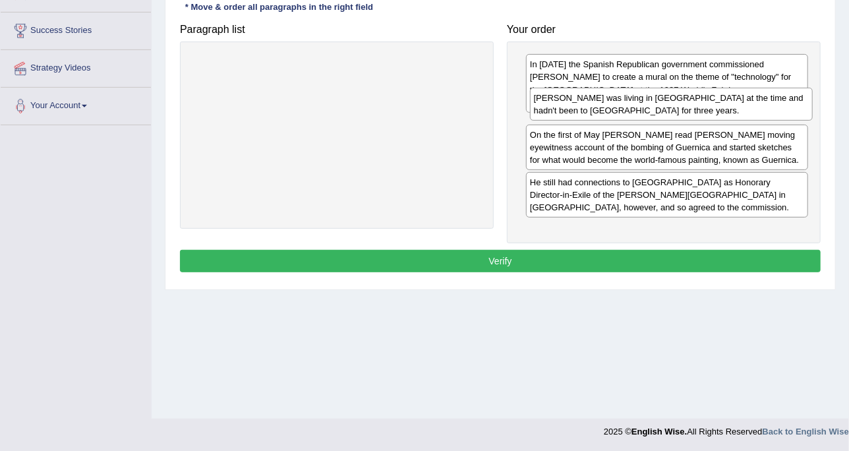
drag, startPoint x: 698, startPoint y: 196, endPoint x: 700, endPoint y: 94, distance: 102.1
click at [700, 94] on div "Picasso was living in Paris at the time and hadn't been to Spain for three year…" at bounding box center [671, 104] width 283 height 33
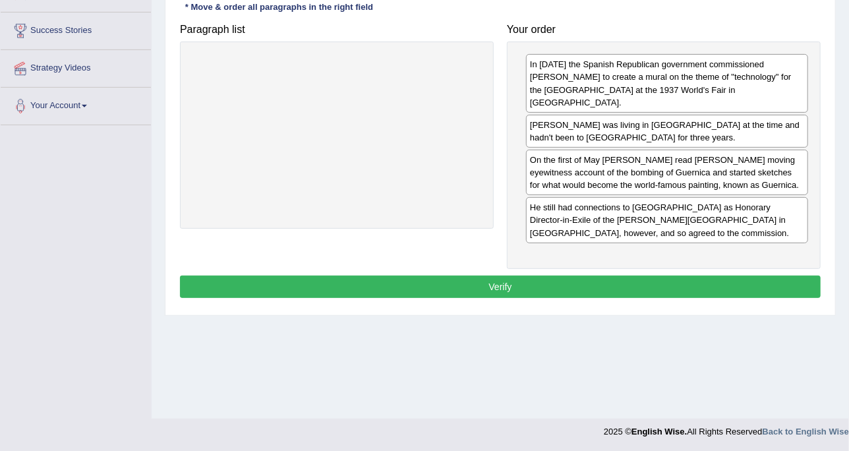
click at [635, 275] on button "Verify" at bounding box center [500, 286] width 640 height 22
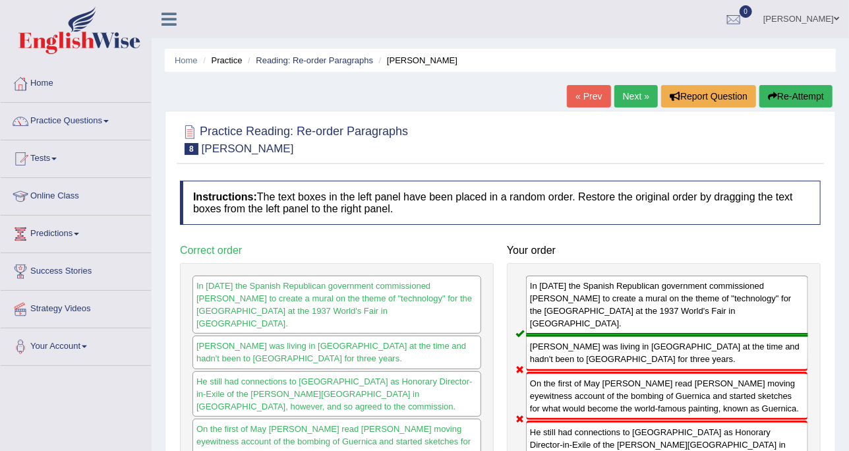
click at [343, 132] on h2 "Practice Reading: Re-order Paragraphs 8 Pablo Picasso" at bounding box center [294, 138] width 228 height 33
drag, startPoint x: 333, startPoint y: 119, endPoint x: 364, endPoint y: 88, distance: 43.8
click at [333, 119] on div at bounding box center [500, 139] width 640 height 40
click at [623, 103] on link "Next »" at bounding box center [635, 96] width 43 height 22
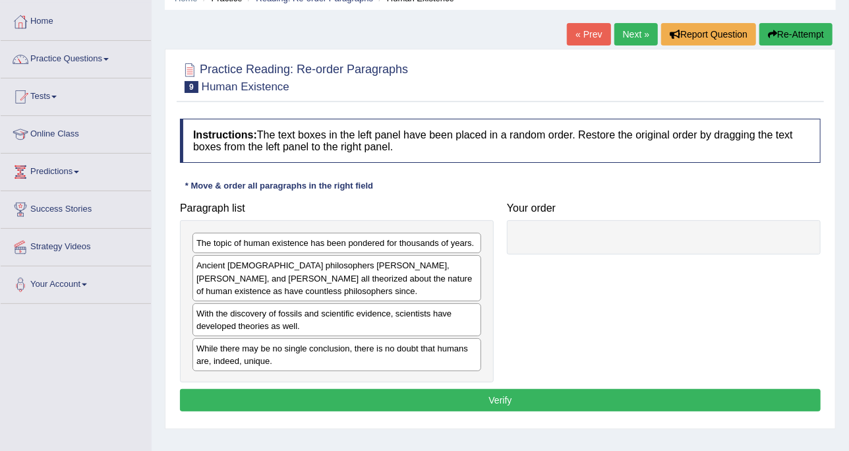
scroll to position [165, 0]
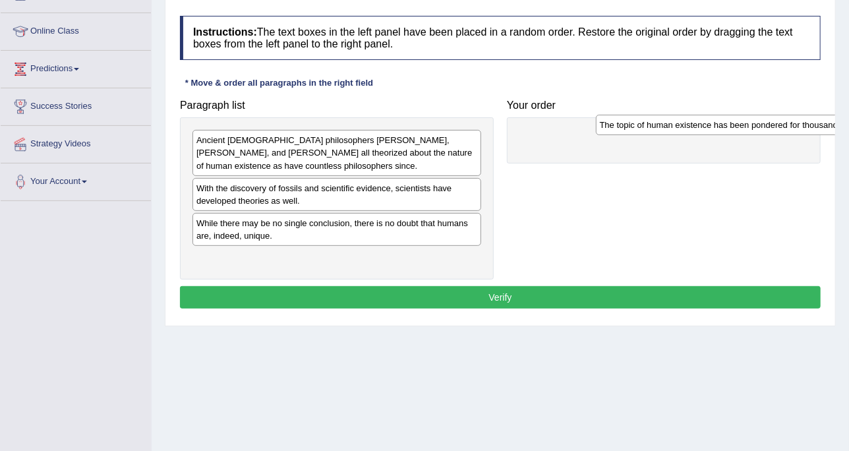
drag, startPoint x: 422, startPoint y: 144, endPoint x: 826, endPoint y: 129, distance: 403.5
click at [826, 129] on div "The topic of human existence has been pondered for thousands of years." at bounding box center [740, 125] width 289 height 20
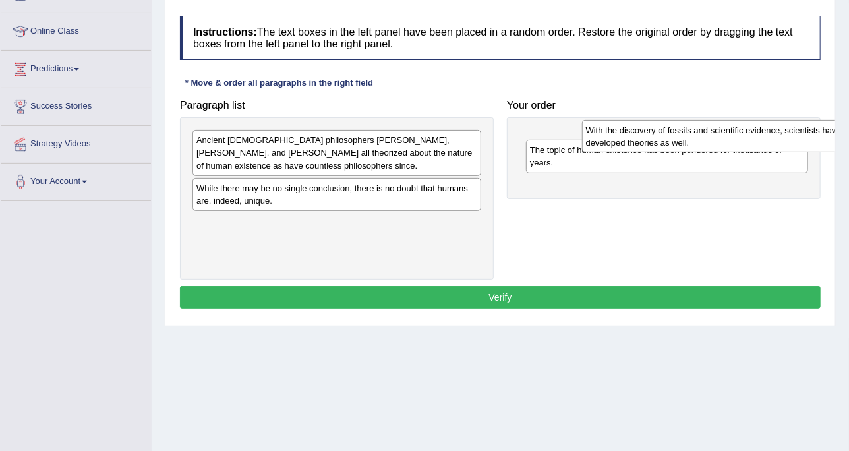
drag, startPoint x: 297, startPoint y: 187, endPoint x: 687, endPoint y: 130, distance: 393.6
click at [687, 130] on div "With the discovery of fossils and scientific evidence, scientists have develope…" at bounding box center [726, 136] width 289 height 33
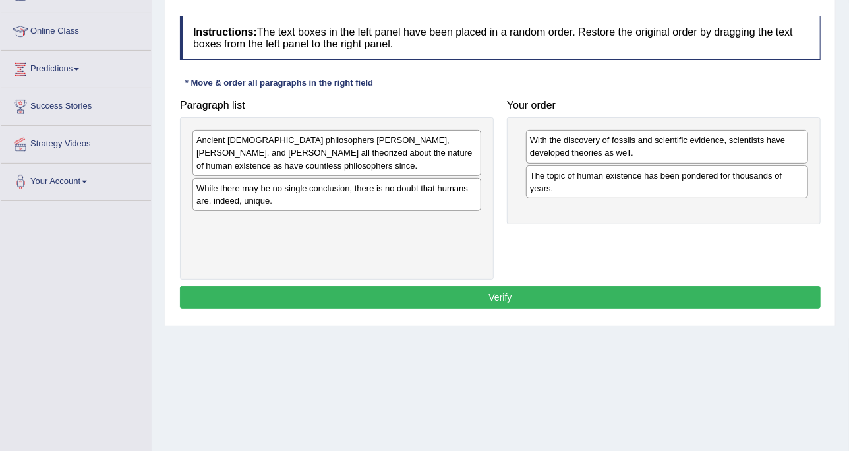
drag, startPoint x: 373, startPoint y: 202, endPoint x: 687, endPoint y: 201, distance: 313.6
click at [481, 201] on div "While there may be no single conclusion, there is no doubt that humans are, ind…" at bounding box center [336, 194] width 289 height 33
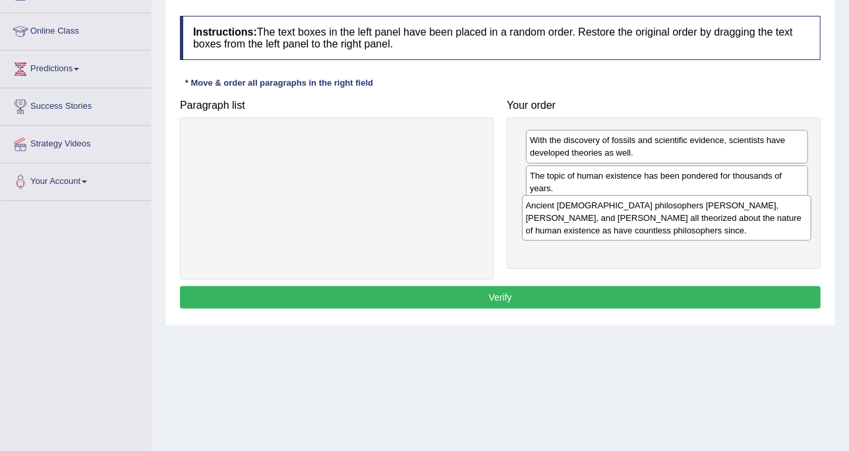
drag, startPoint x: 475, startPoint y: 159, endPoint x: 804, endPoint y: 225, distance: 335.8
click at [804, 225] on div "Ancient [DEMOGRAPHIC_DATA] philosophers [PERSON_NAME], [PERSON_NAME], and [PERS…" at bounding box center [666, 217] width 289 height 45
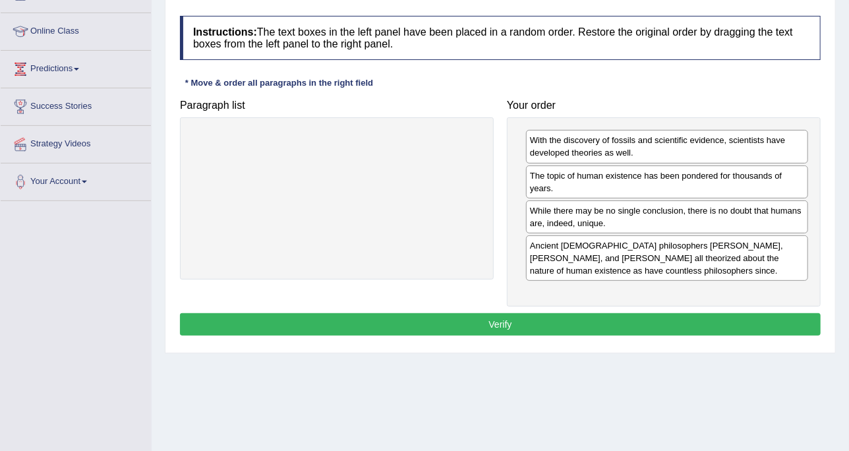
click at [658, 318] on button "Verify" at bounding box center [500, 324] width 640 height 22
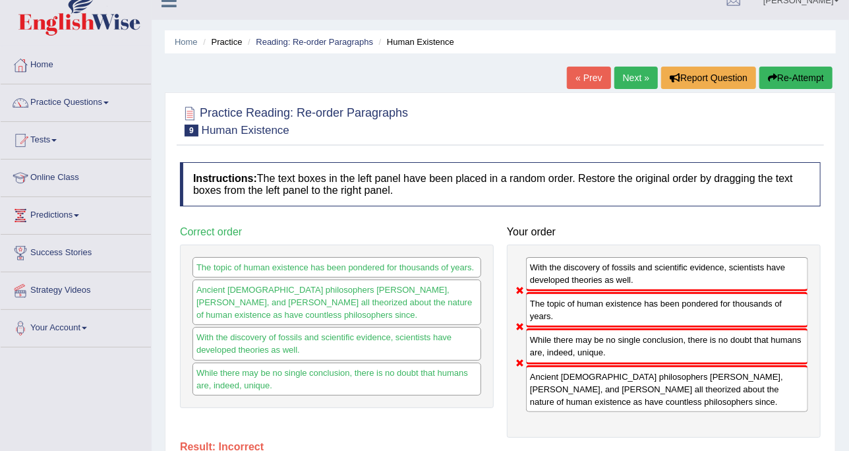
scroll to position [0, 0]
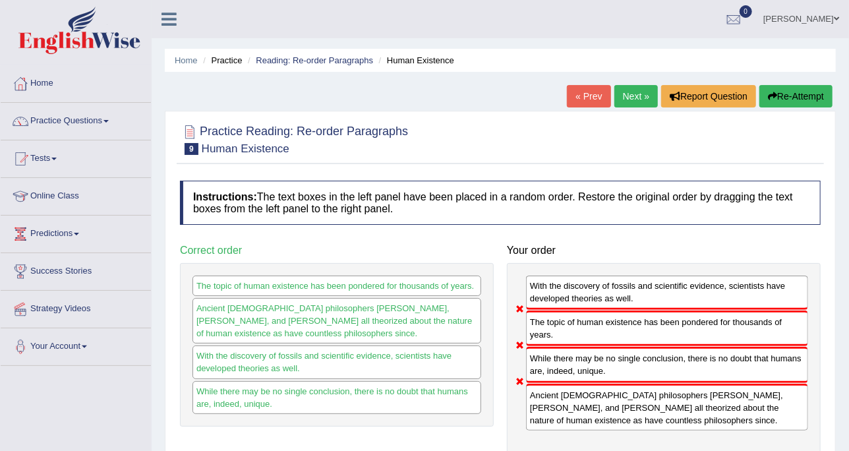
drag, startPoint x: 318, startPoint y: 196, endPoint x: 333, endPoint y: 183, distance: 20.5
click at [318, 196] on h4 "Instructions: The text boxes in the left panel have been placed in a random ord…" at bounding box center [500, 203] width 640 height 44
click at [644, 89] on link "Next »" at bounding box center [635, 96] width 43 height 22
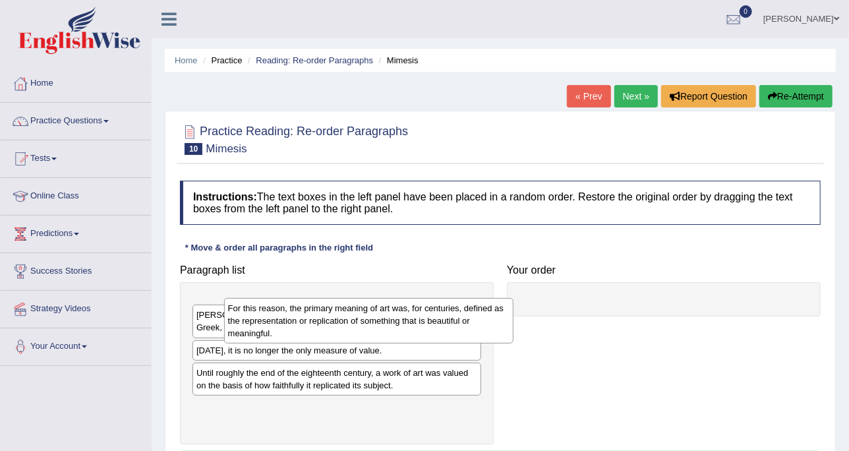
click at [513, 298] on div "For this reason, the primary meaning of art was, for centuries, defined as the …" at bounding box center [368, 320] width 289 height 45
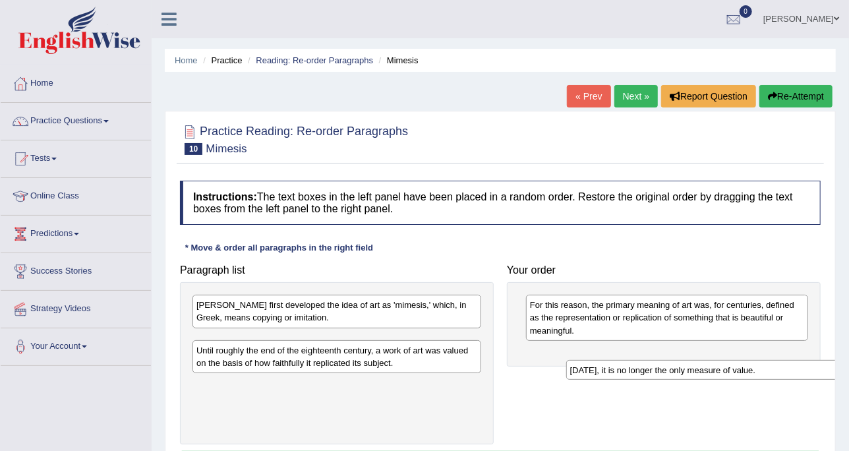
drag, startPoint x: 334, startPoint y: 335, endPoint x: 599, endPoint y: 335, distance: 264.9
click at [708, 364] on div "[DATE], it is no longer the only measure of value." at bounding box center [710, 370] width 289 height 20
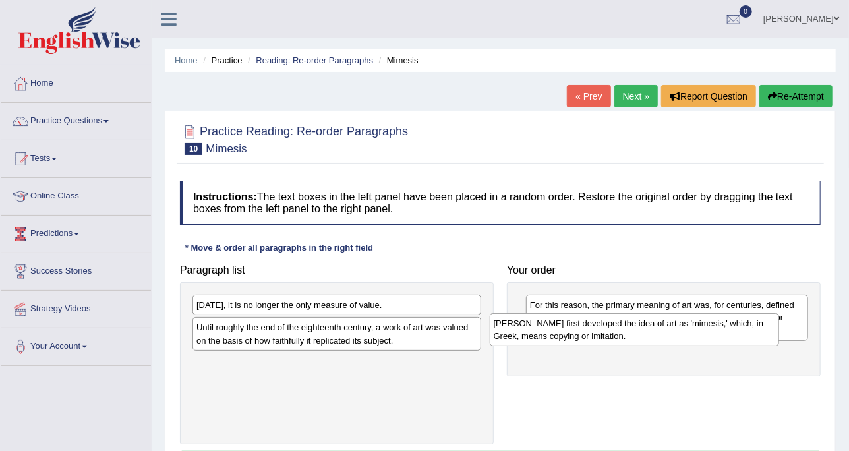
drag, startPoint x: 472, startPoint y: 302, endPoint x: 770, endPoint y: 320, distance: 297.7
click at [770, 320] on div "[PERSON_NAME] first developed the idea of art as 'mimesis,' which, in Greek, me…" at bounding box center [634, 329] width 289 height 33
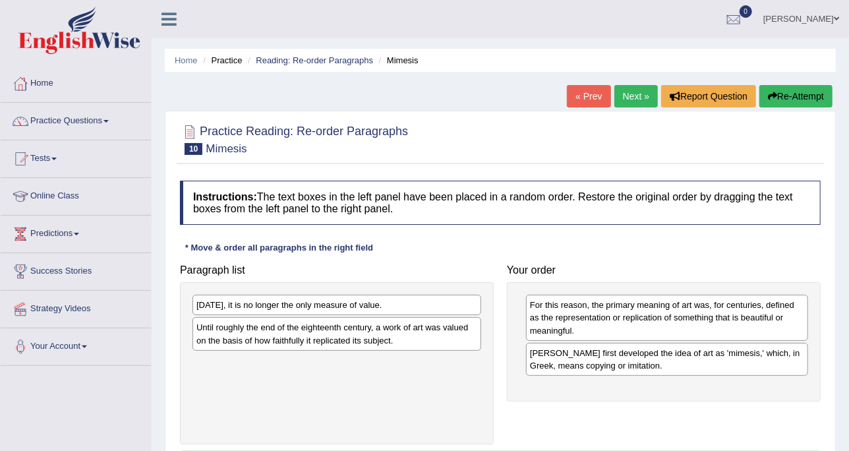
drag, startPoint x: 356, startPoint y: 290, endPoint x: 729, endPoint y: 358, distance: 379.0
click at [729, 358] on div "Paragraph list [DATE], it is no longer the only measure of value. Until roughly…" at bounding box center [500, 351] width 654 height 186
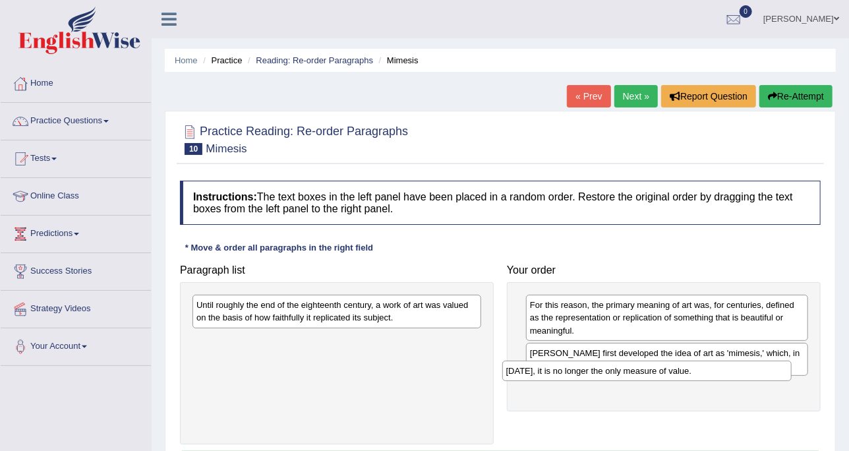
drag, startPoint x: 383, startPoint y: 304, endPoint x: 692, endPoint y: 370, distance: 316.6
click at [692, 370] on div "[DATE], it is no longer the only measure of value." at bounding box center [646, 370] width 289 height 20
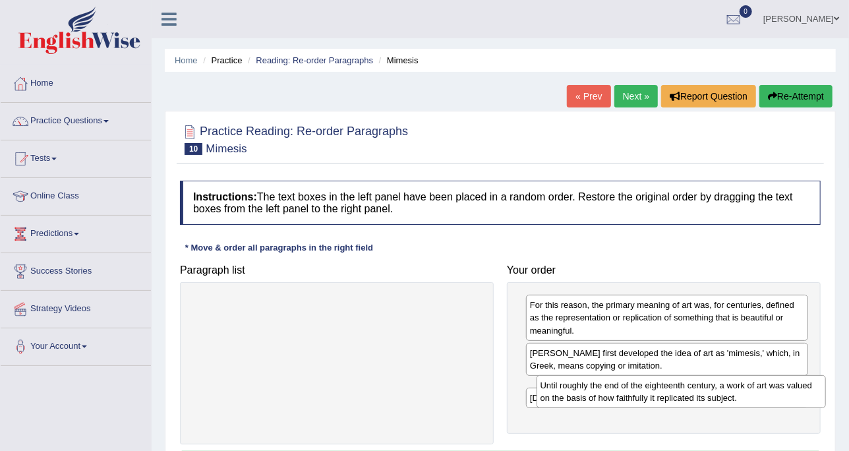
drag, startPoint x: 444, startPoint y: 307, endPoint x: 788, endPoint y: 385, distance: 352.6
click at [788, 385] on div "Until roughly the end of the eighteenth century, a work of art was valued on th…" at bounding box center [680, 391] width 289 height 33
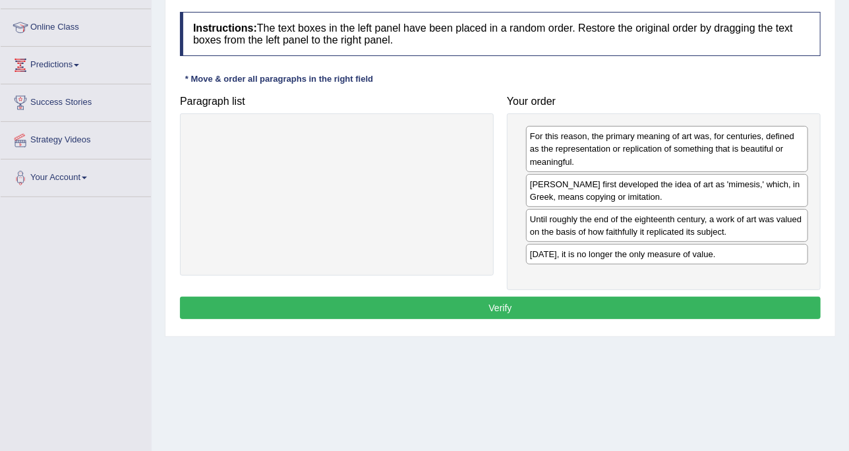
scroll to position [240, 0]
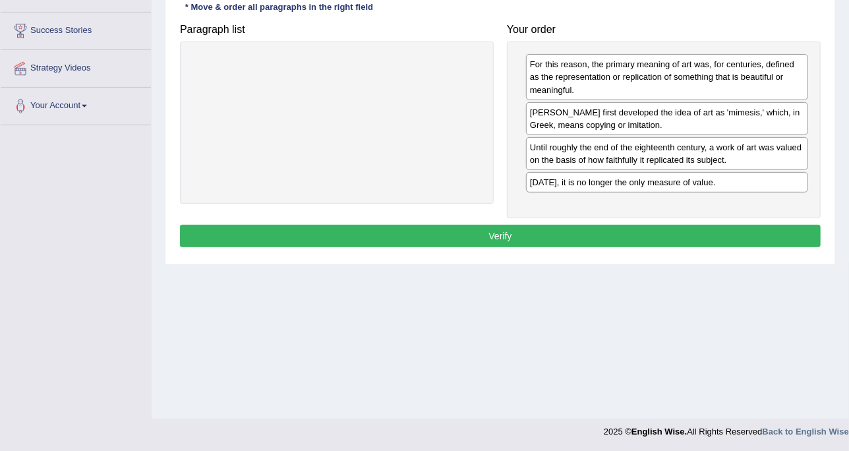
click at [574, 232] on button "Verify" at bounding box center [500, 236] width 640 height 22
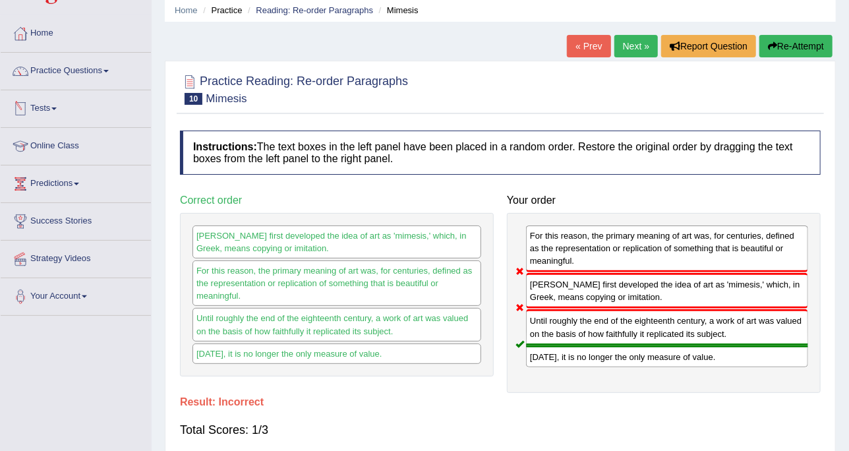
scroll to position [0, 0]
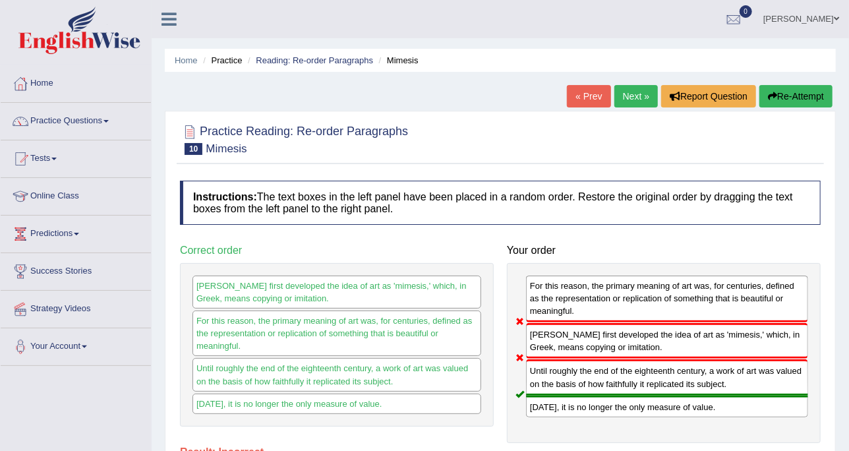
click at [372, 101] on div "Home Practice Reading: Re-order Paragraphs Mimesis « Prev Next » Report Questio…" at bounding box center [500, 329] width 697 height 659
click at [48, 126] on link "Practice Questions" at bounding box center [76, 119] width 150 height 33
